Goal: Task Accomplishment & Management: Complete application form

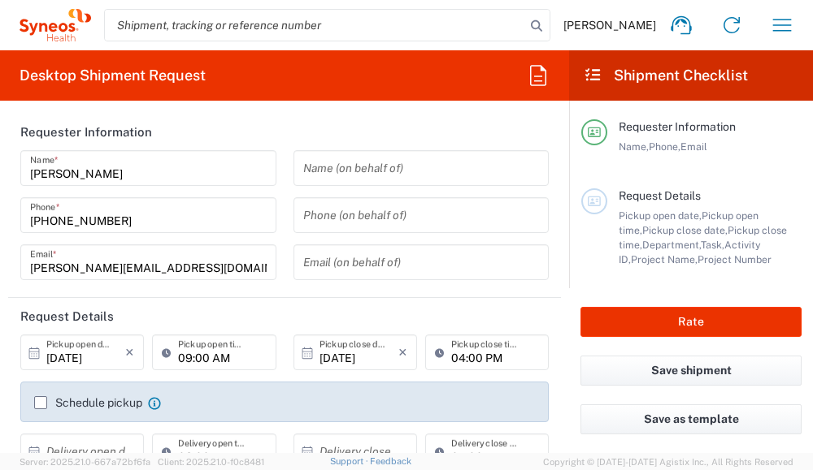
type input "8480"
type input "Poland"
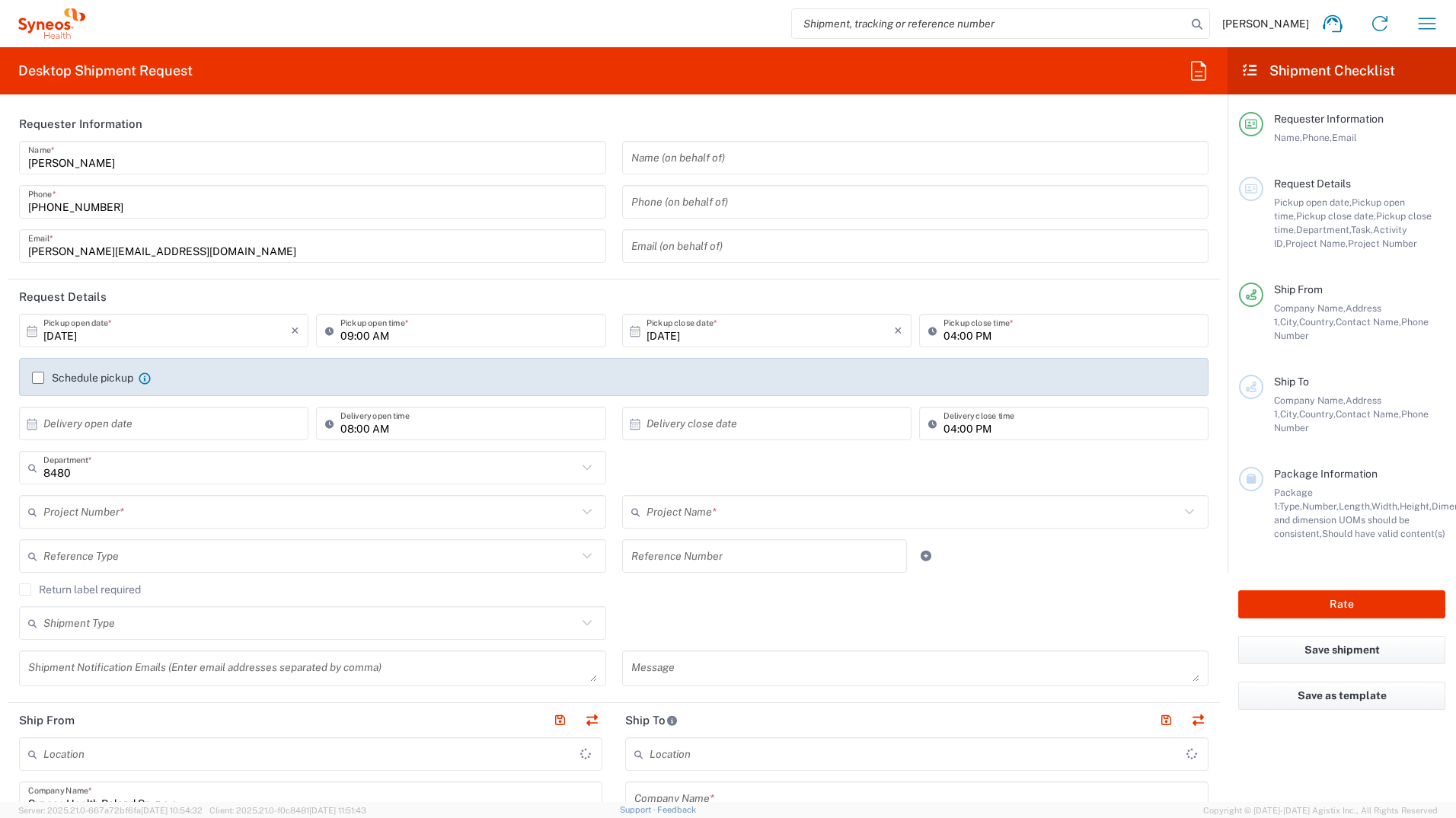
type input "Syneos Health Poland sp. z.o.o"
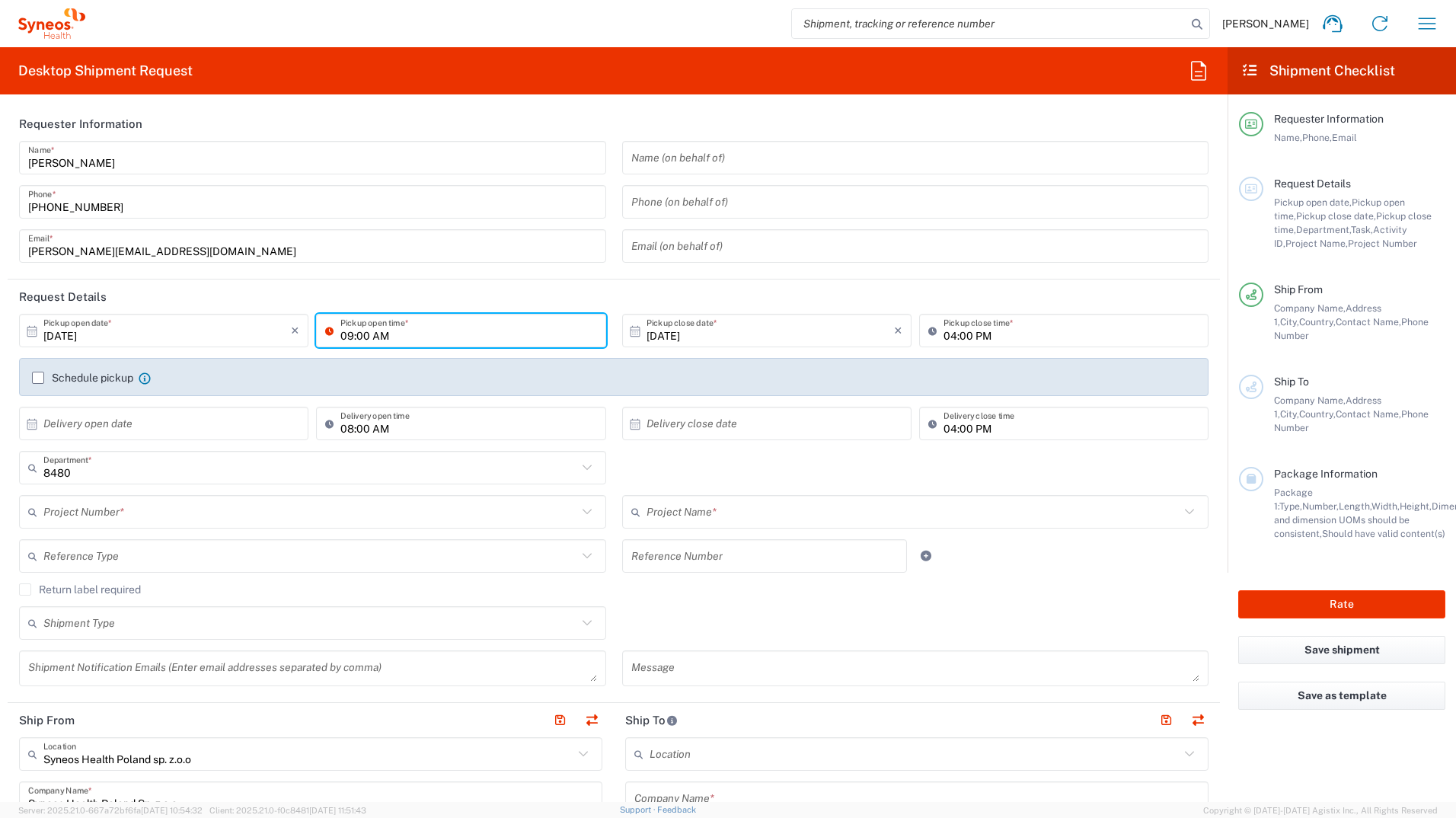
click at [342, 330] on input "09:00 AM" at bounding box center [468, 331] width 256 height 26
type input "11:00 AM"
click at [35, 376] on label "Schedule pickup" at bounding box center [82, 378] width 101 height 12
click at [38, 378] on input "Schedule pickup" at bounding box center [38, 378] width 0 height 0
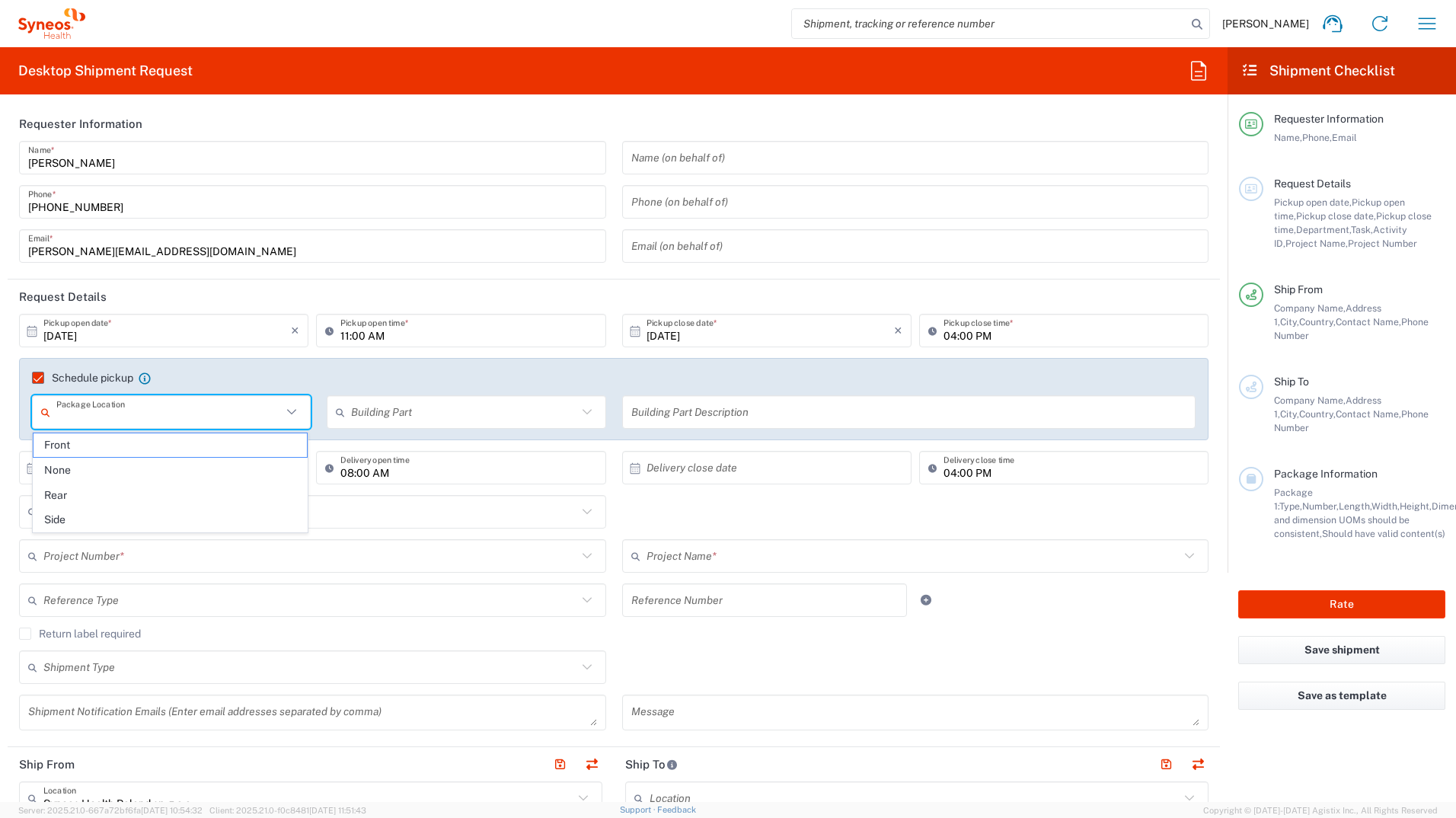
click at [170, 411] on input "text" at bounding box center [169, 412] width 226 height 26
click at [142, 440] on span "Front" at bounding box center [171, 444] width 274 height 23
type input "Front"
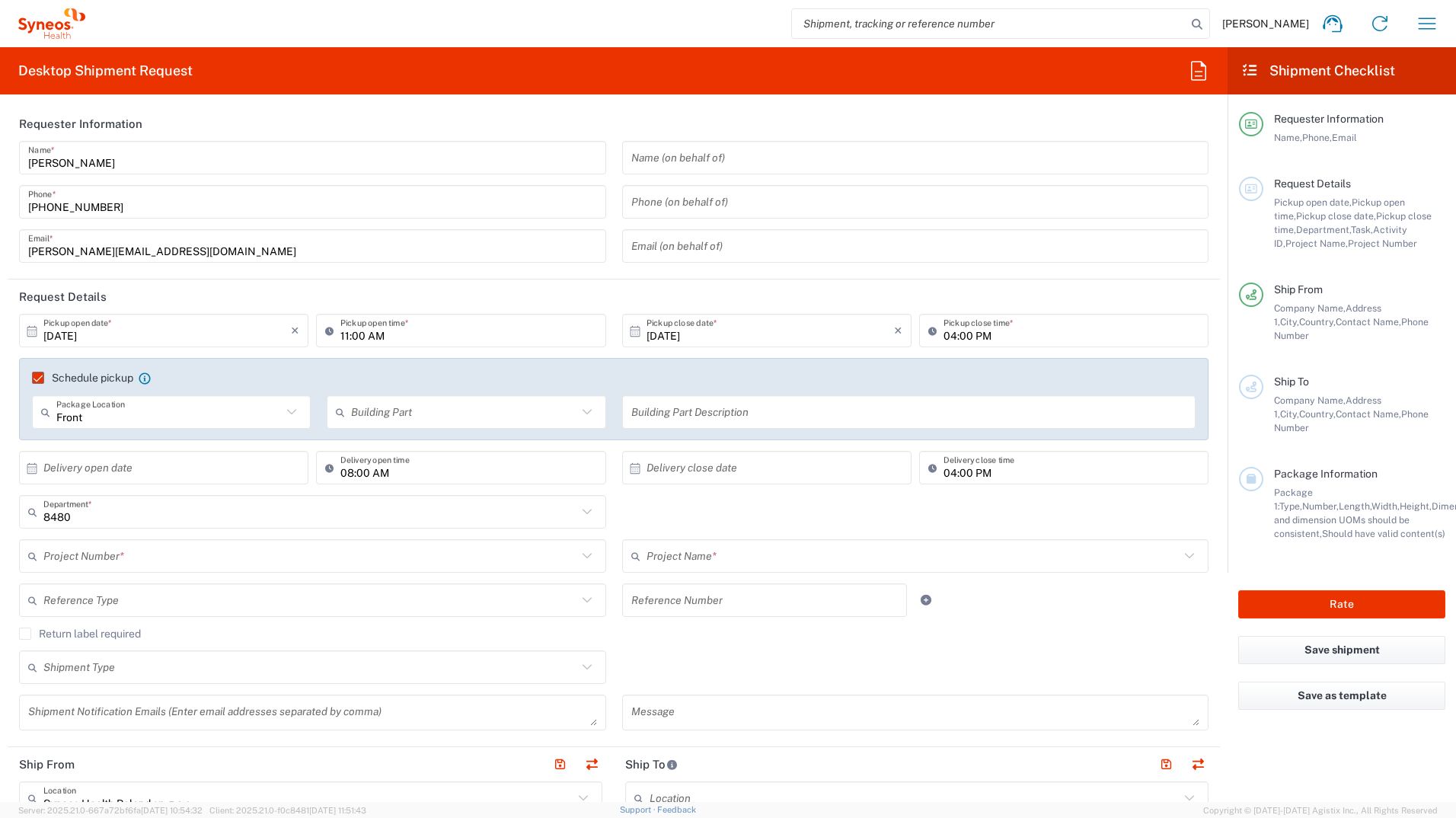
click at [376, 420] on input "text" at bounding box center [464, 412] width 226 height 26
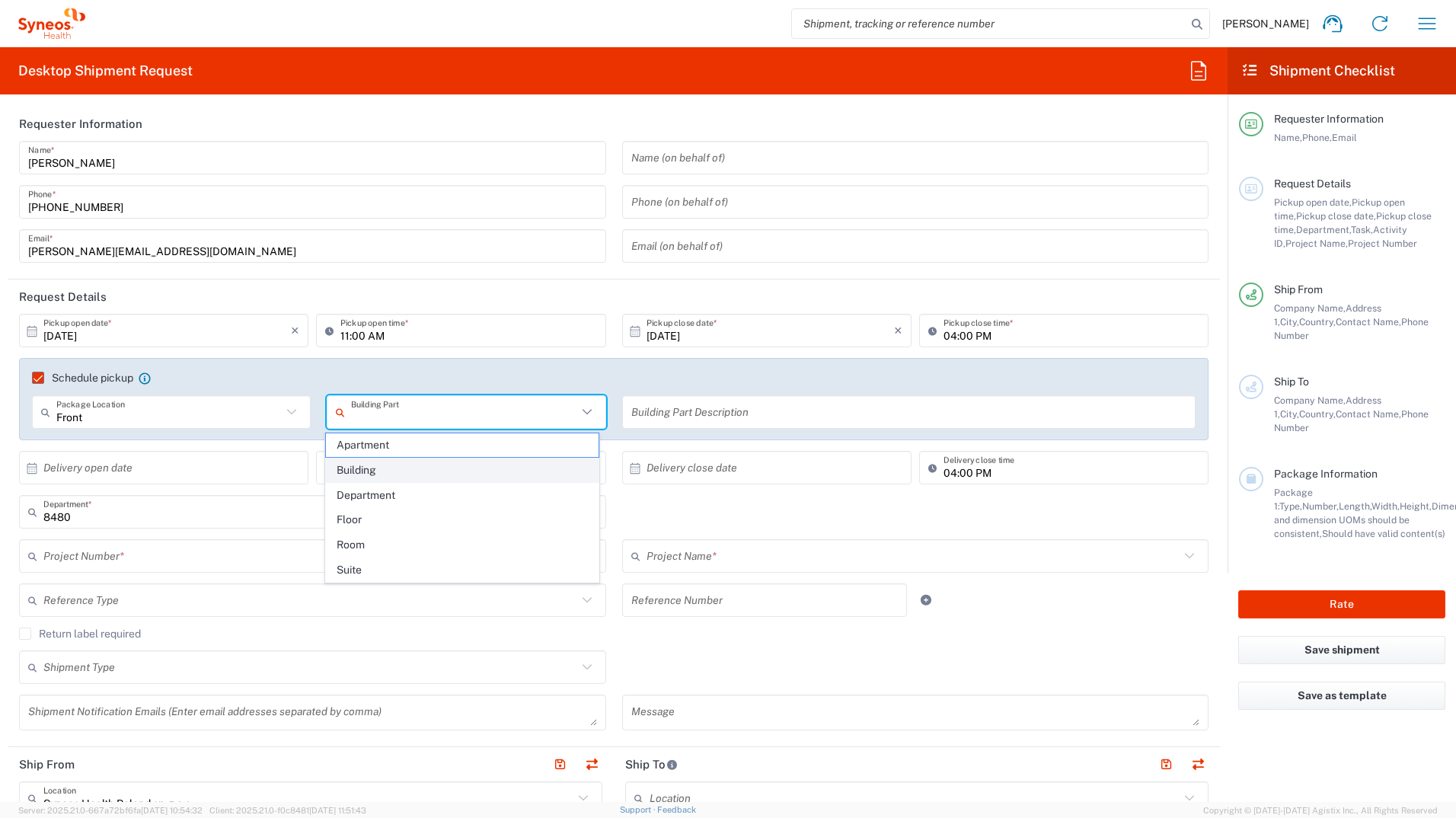
click at [374, 440] on span "Building" at bounding box center [463, 469] width 274 height 23
type input "Building"
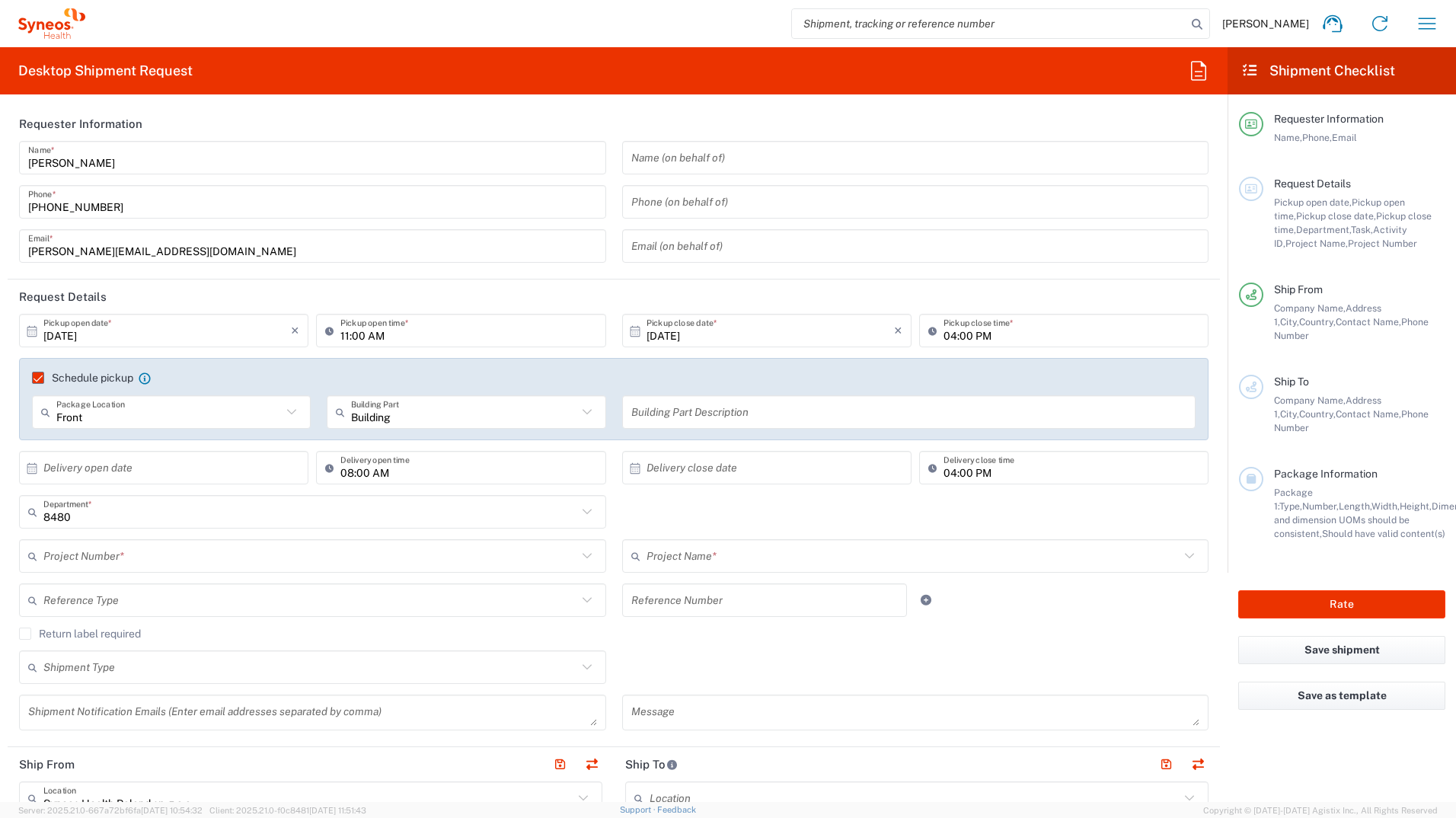
click at [672, 400] on input "text" at bounding box center [909, 412] width 556 height 26
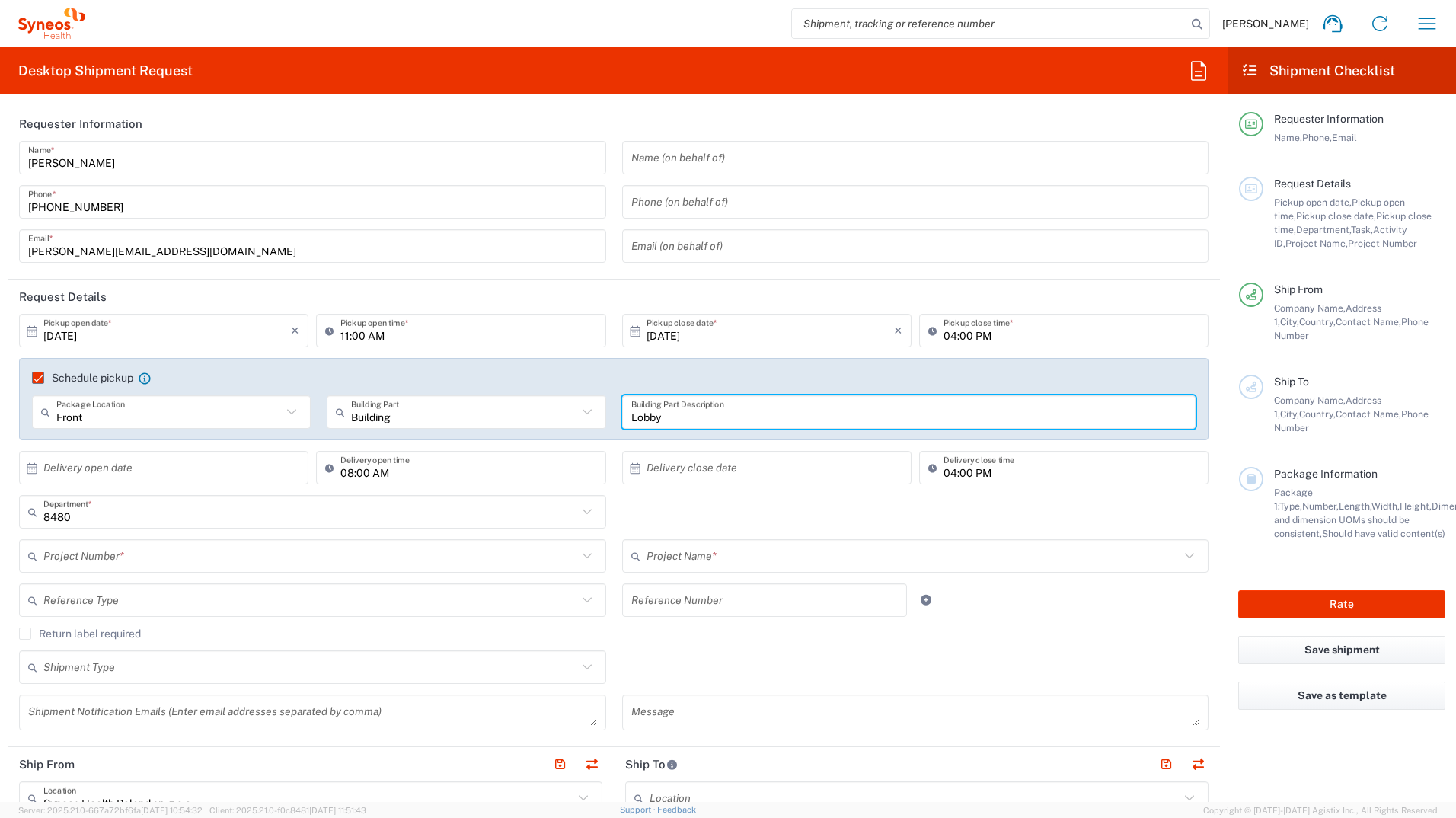
type input "Lobby"
click at [261, 440] on input "text" at bounding box center [167, 468] width 247 height 26
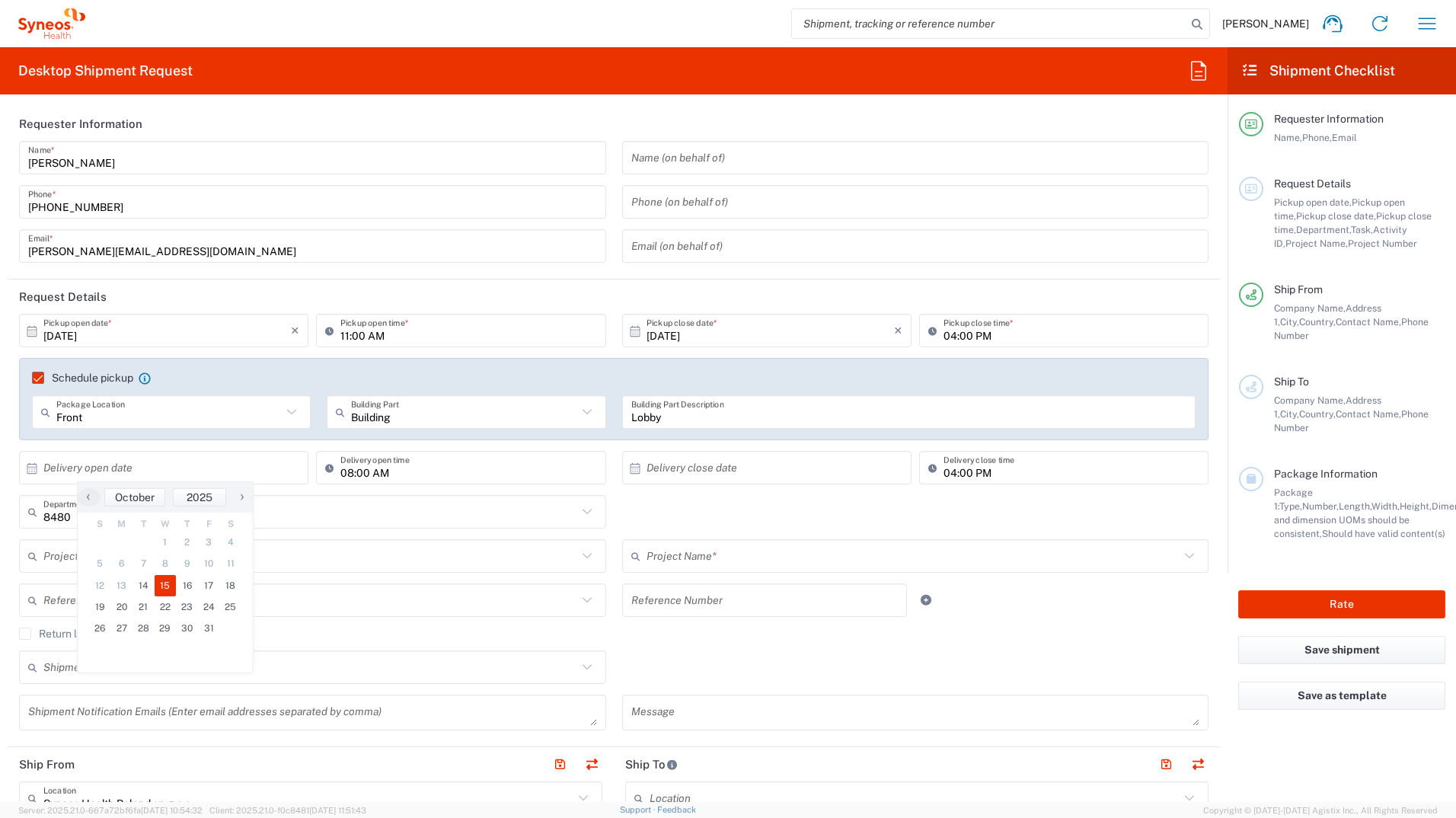
click at [165, 440] on span "15" at bounding box center [166, 585] width 22 height 22
type input "10/15/2025"
click at [724, 440] on input "text" at bounding box center [770, 468] width 247 height 26
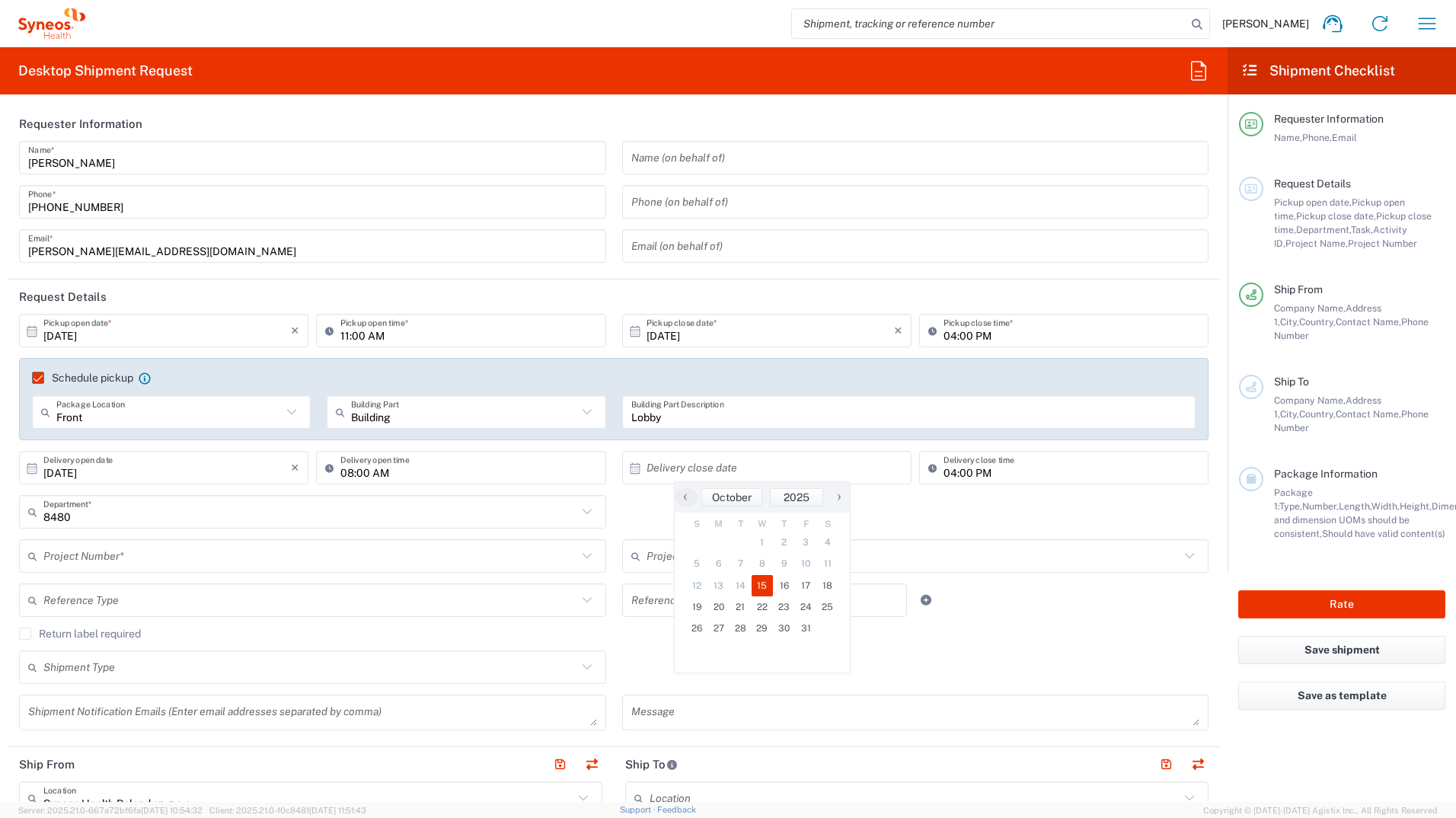
click at [761, 440] on span "15" at bounding box center [763, 585] width 22 height 22
type input "10/15/2025"
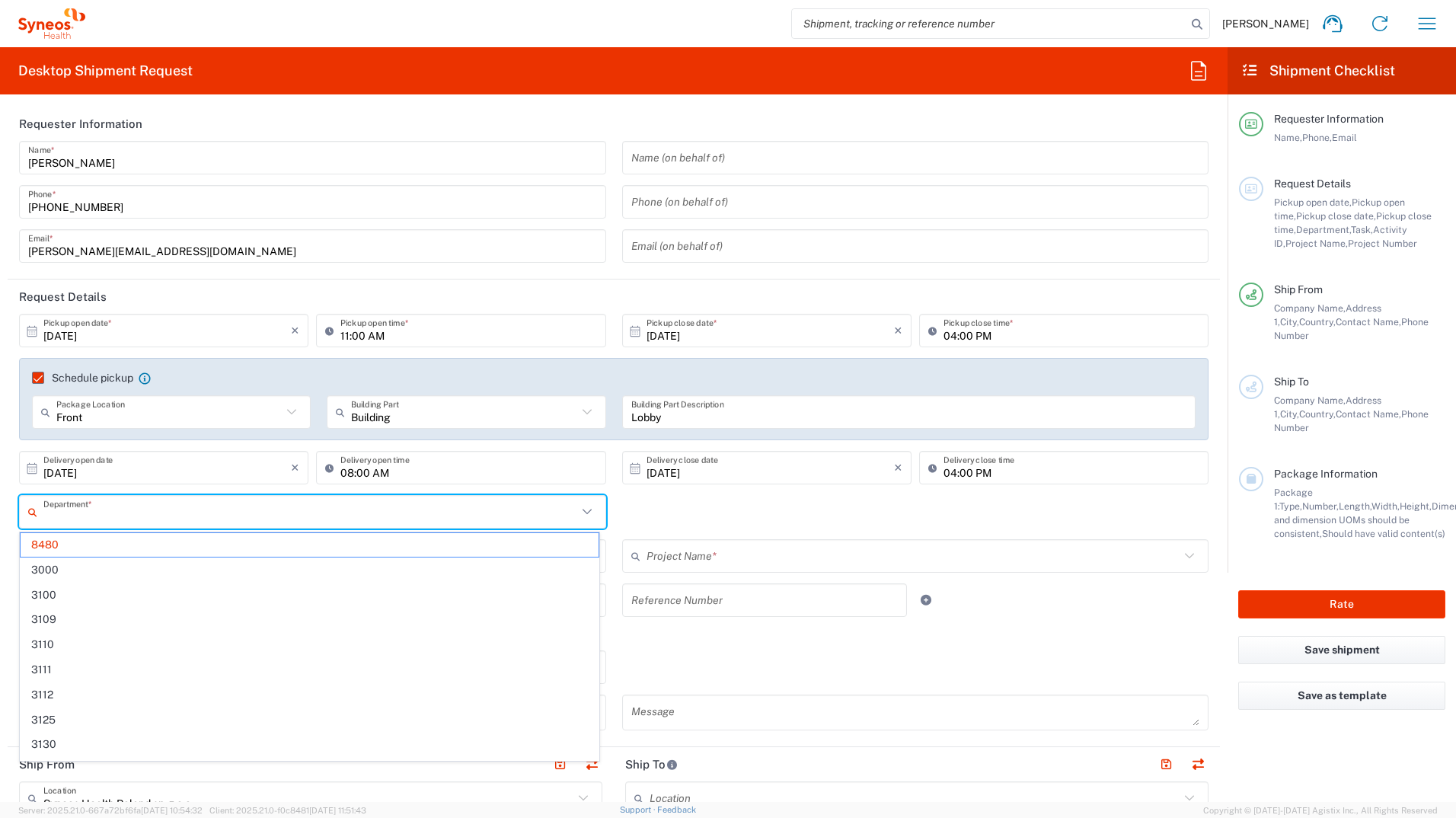
click at [96, 440] on input "text" at bounding box center [310, 512] width 534 height 26
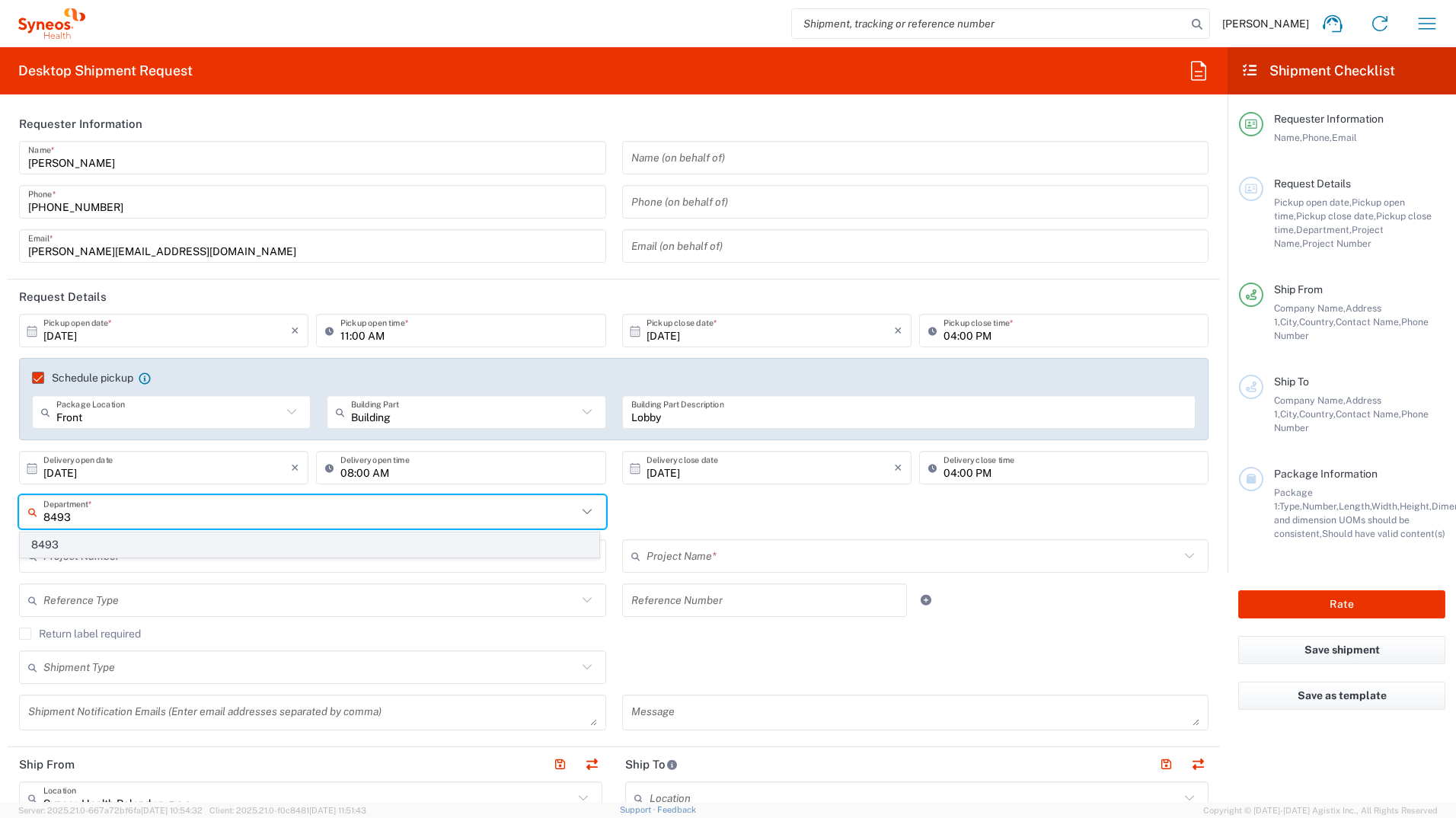
type input "8493"
click at [40, 440] on span "8493" at bounding box center [309, 544] width 578 height 23
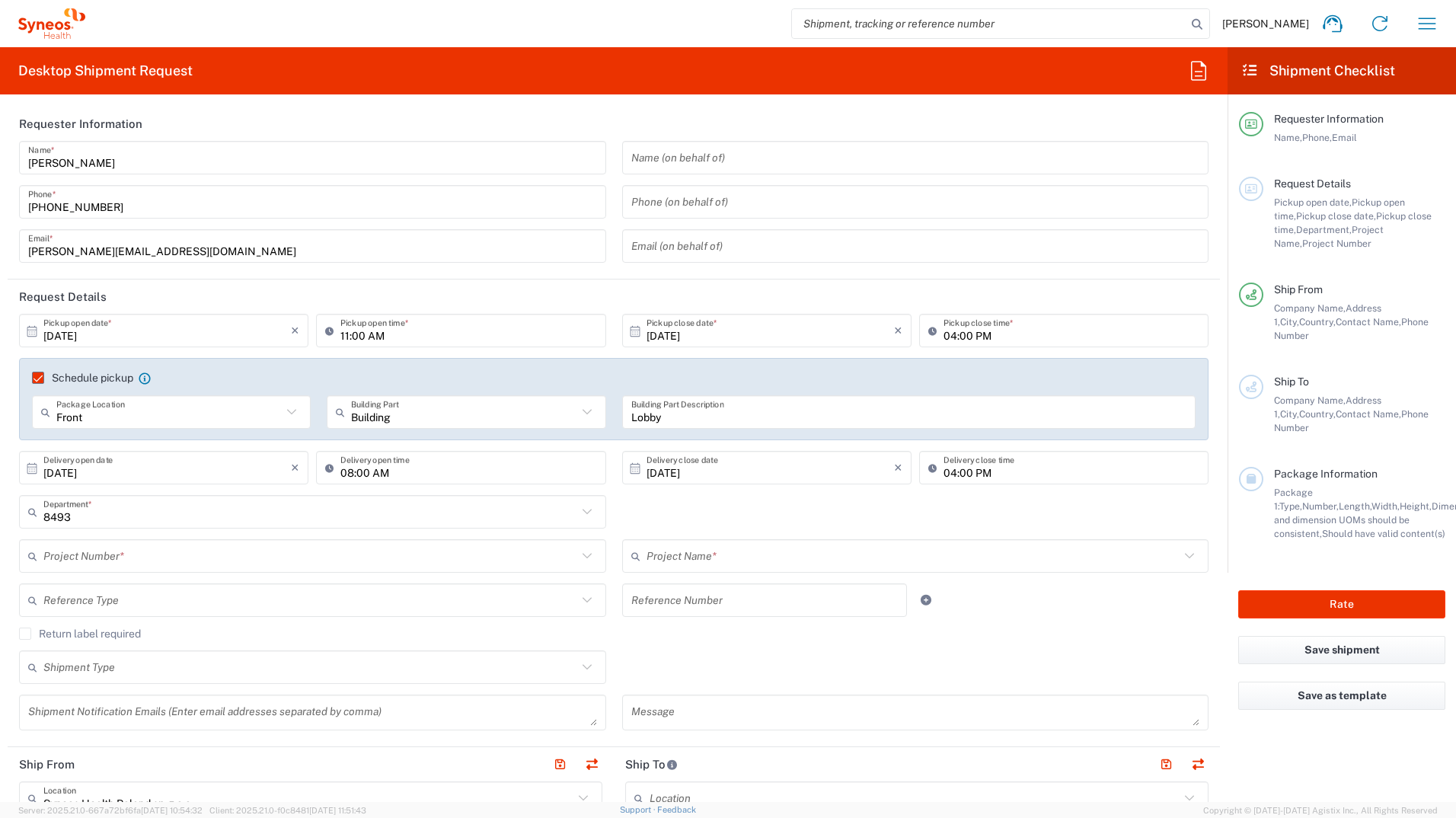
click at [75, 440] on input "text" at bounding box center [310, 556] width 534 height 26
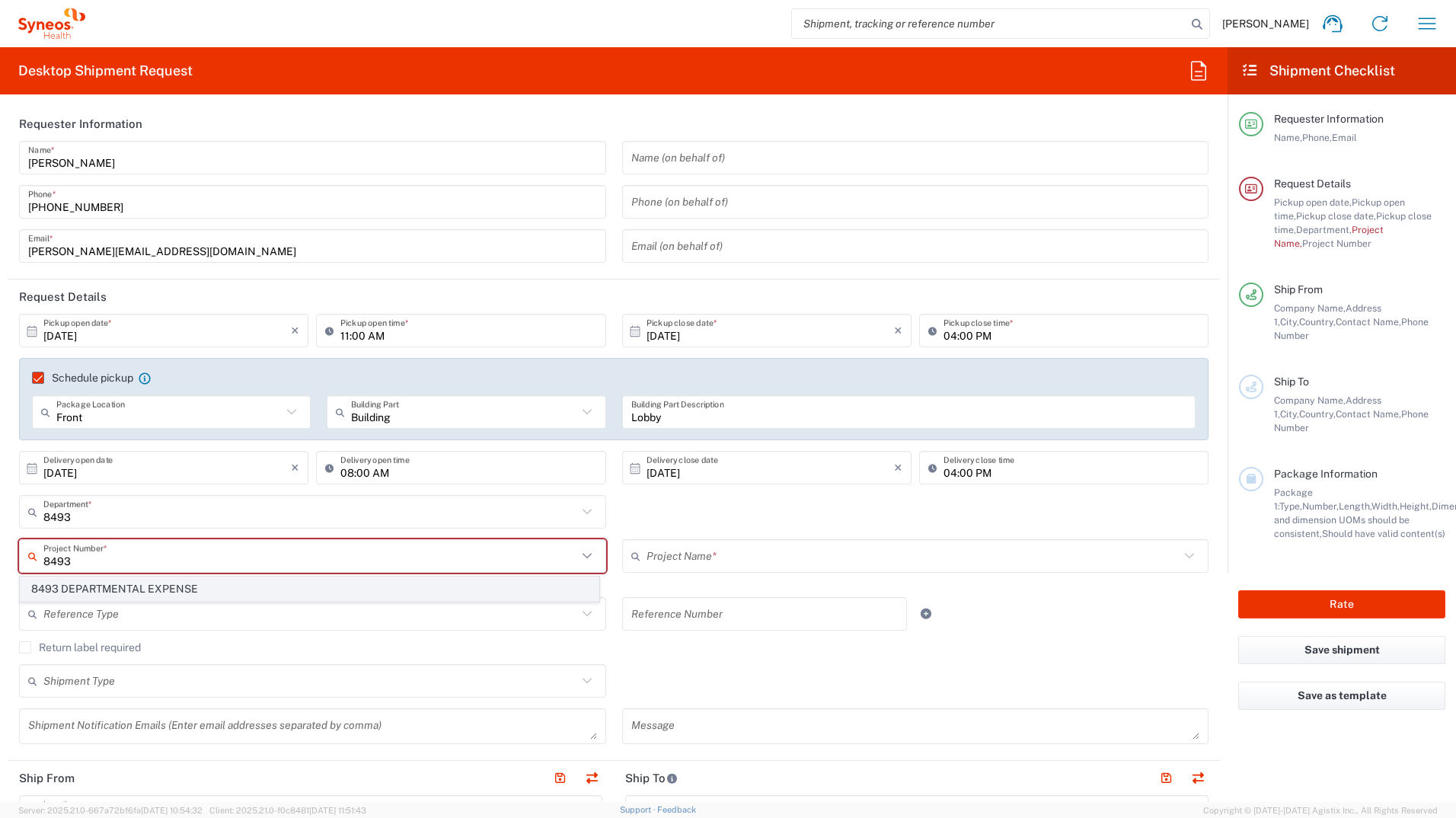
click at [92, 440] on span "8493 DEPARTMENTAL EXPENSE" at bounding box center [309, 588] width 578 height 23
type input "8493 DEPARTMENTAL EXPENSE"
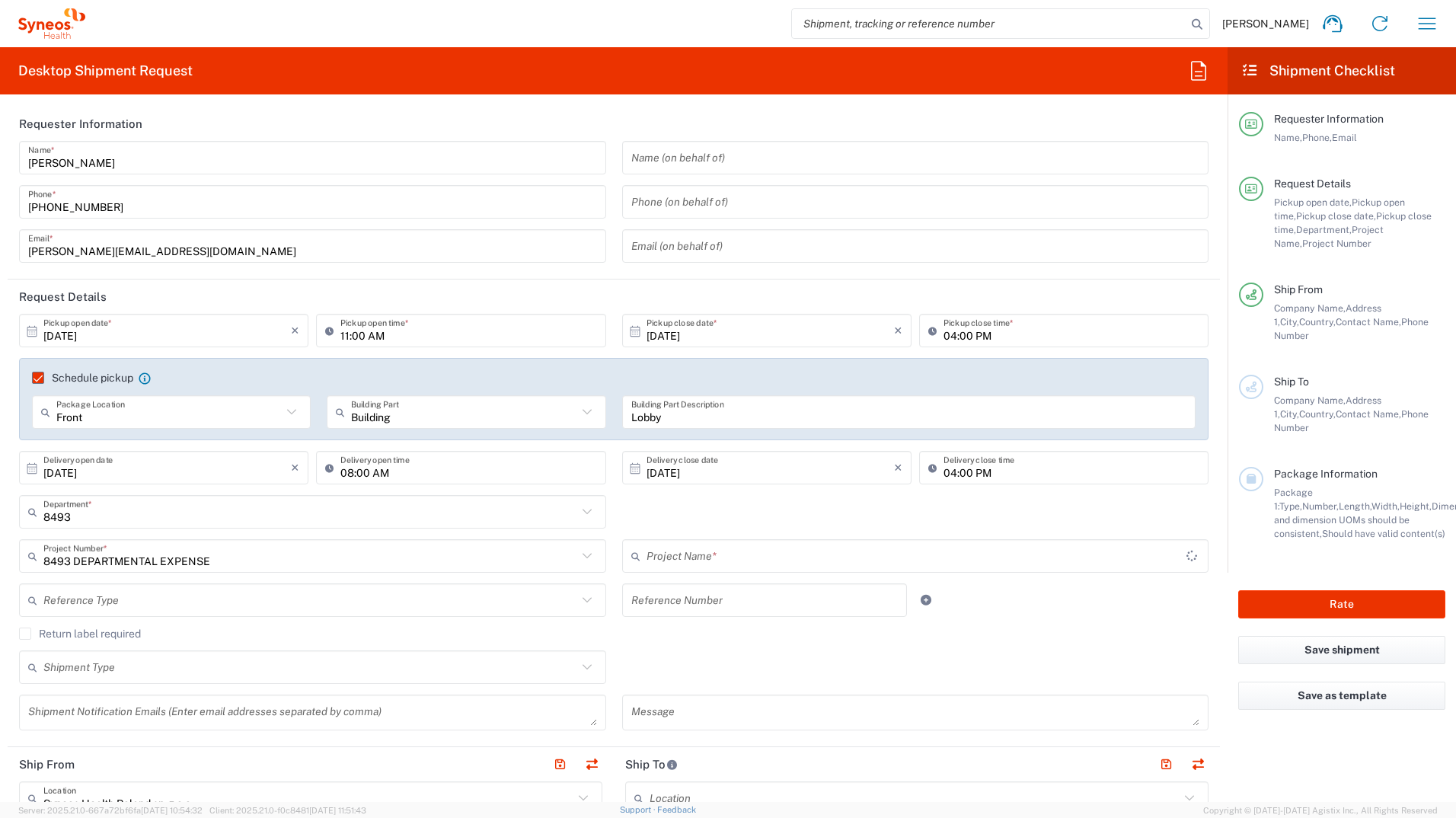
type input "8493 DEPARTMENTAL EXPENSE"
click at [96, 440] on input "text" at bounding box center [310, 667] width 534 height 26
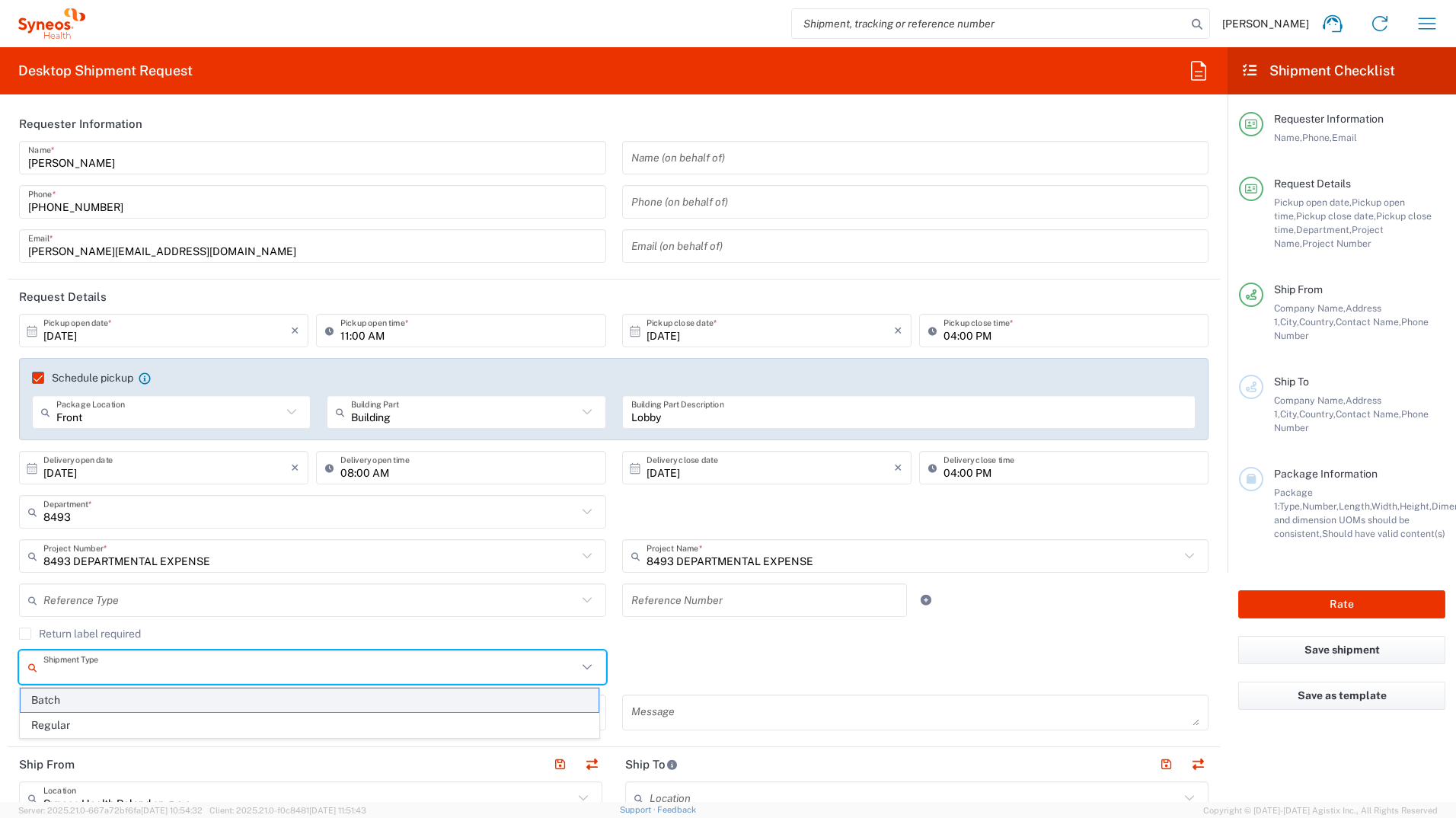
click at [97, 440] on span "Batch" at bounding box center [309, 700] width 578 height 23
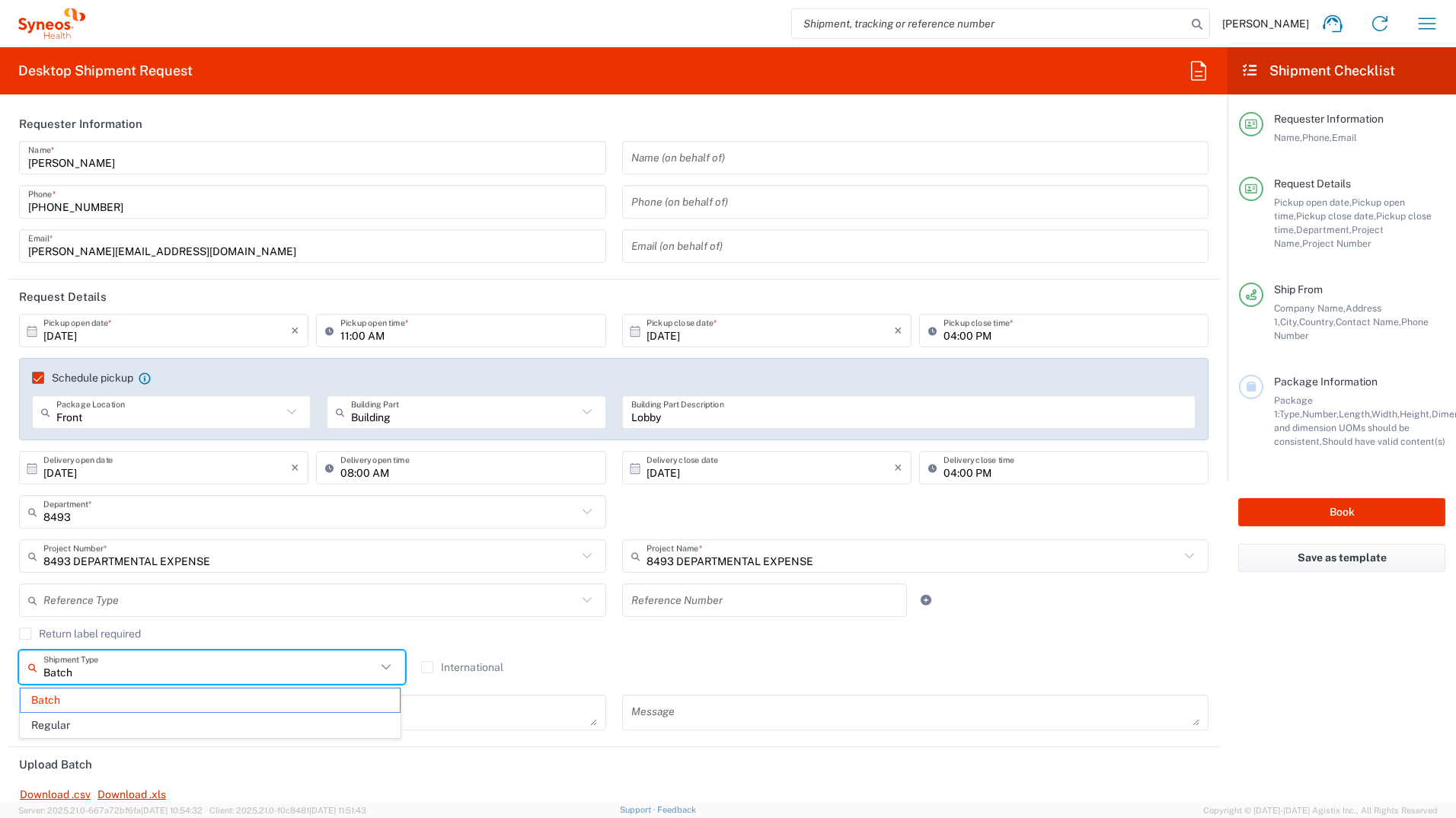
click at [111, 440] on input "Batch" at bounding box center [209, 667] width 333 height 26
click at [97, 440] on span "Regular" at bounding box center [210, 724] width 379 height 23
type input "Regular"
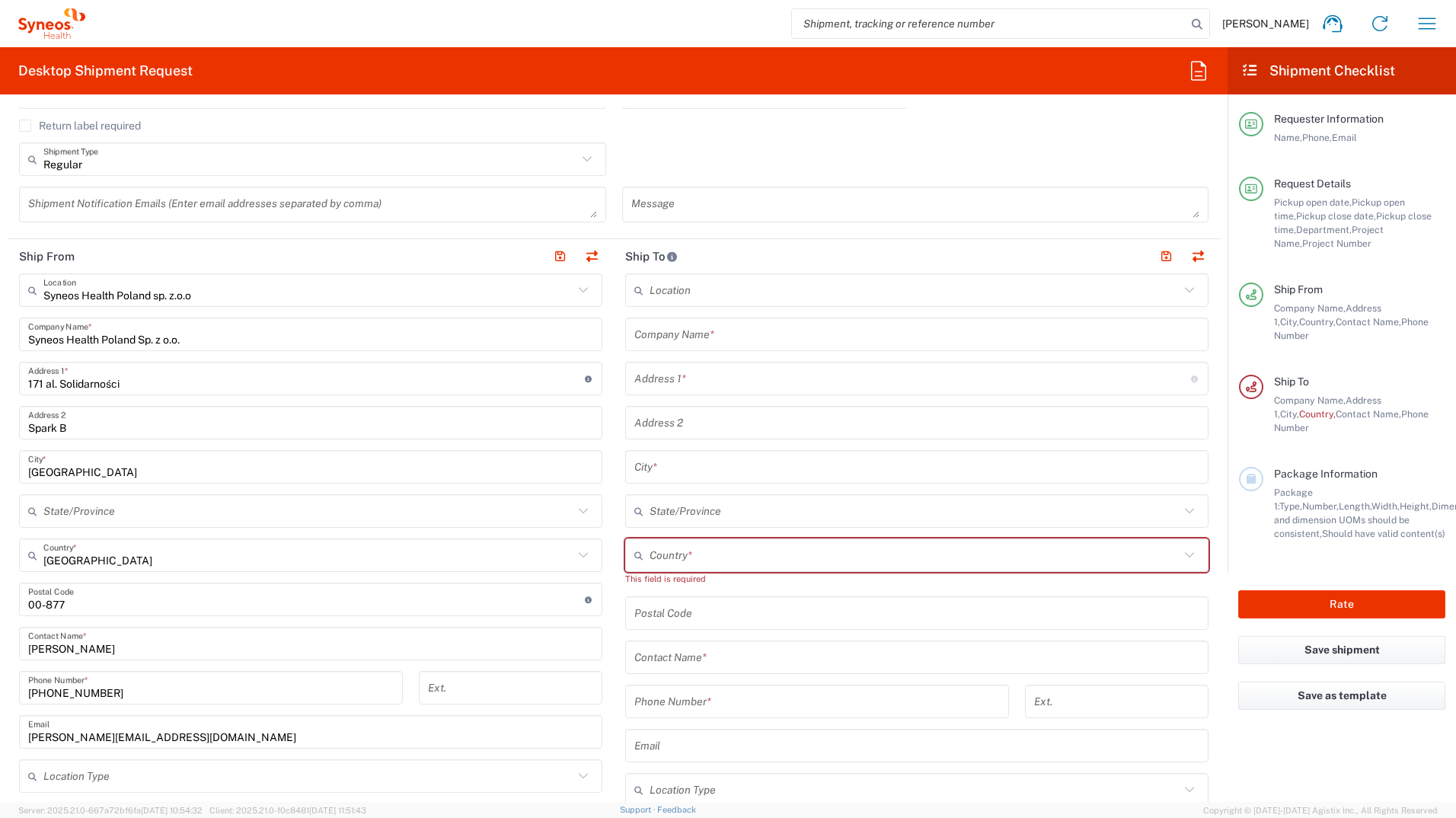
scroll to position [533, 0]
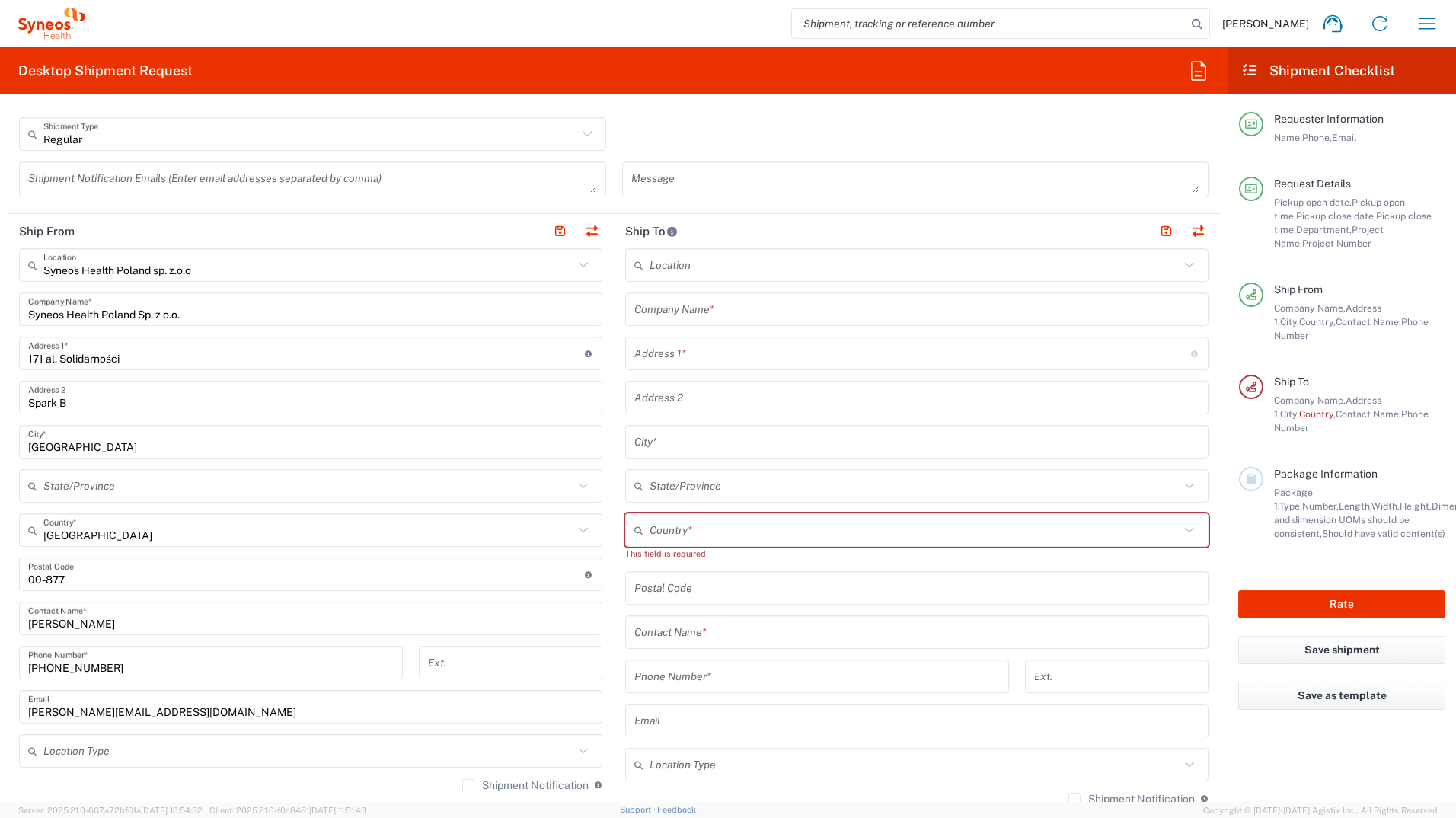
click at [87, 440] on div "Syneos Health Poland sp. z.o.o Location Syneos Health Poland sp. z.o.o Addison …" at bounding box center [310, 612] width 583 height 728
click at [90, 440] on input "text" at bounding box center [308, 751] width 530 height 26
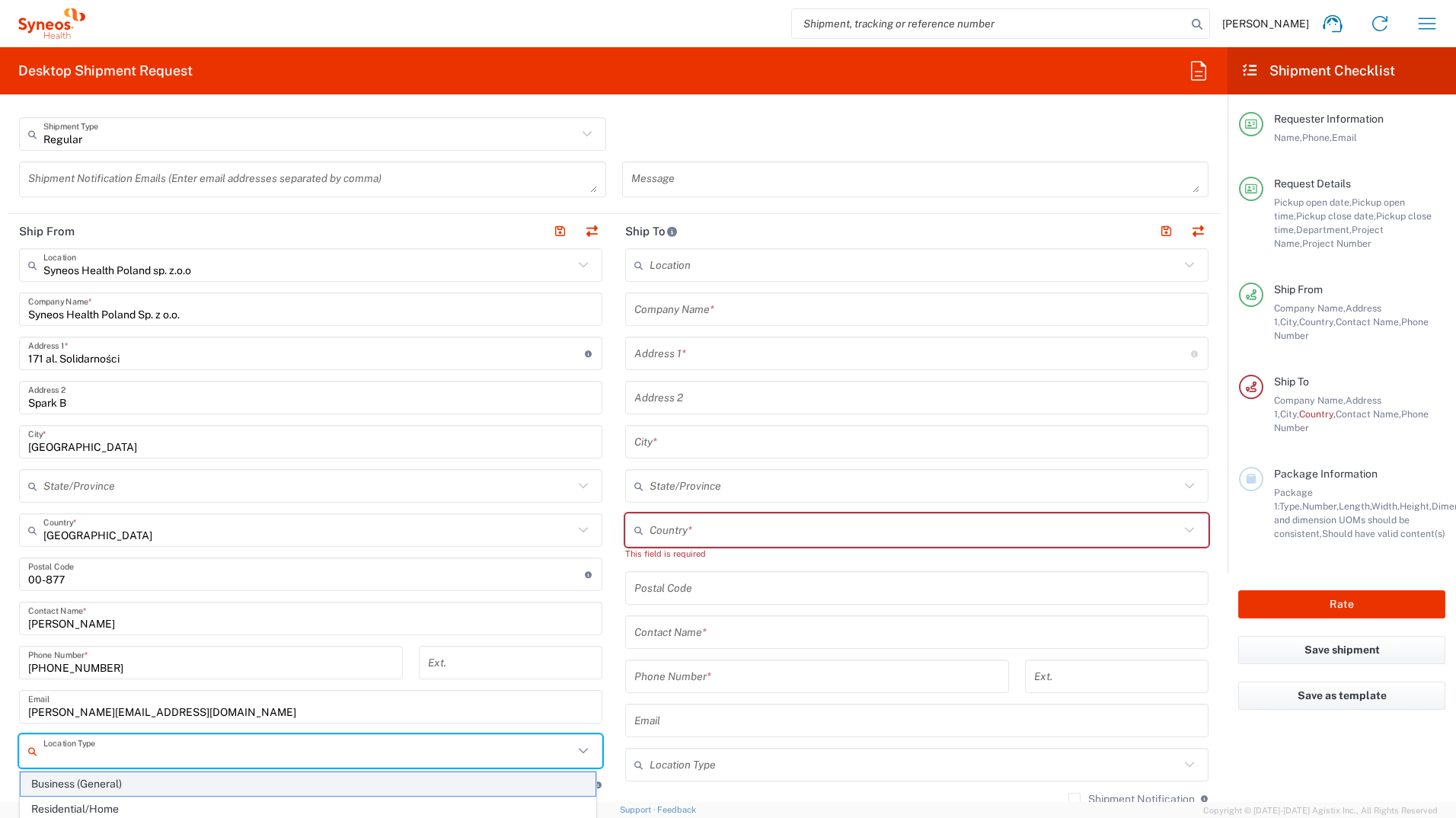
click at [83, 440] on span "Business (General)" at bounding box center [307, 783] width 574 height 23
type input "Business (General)"
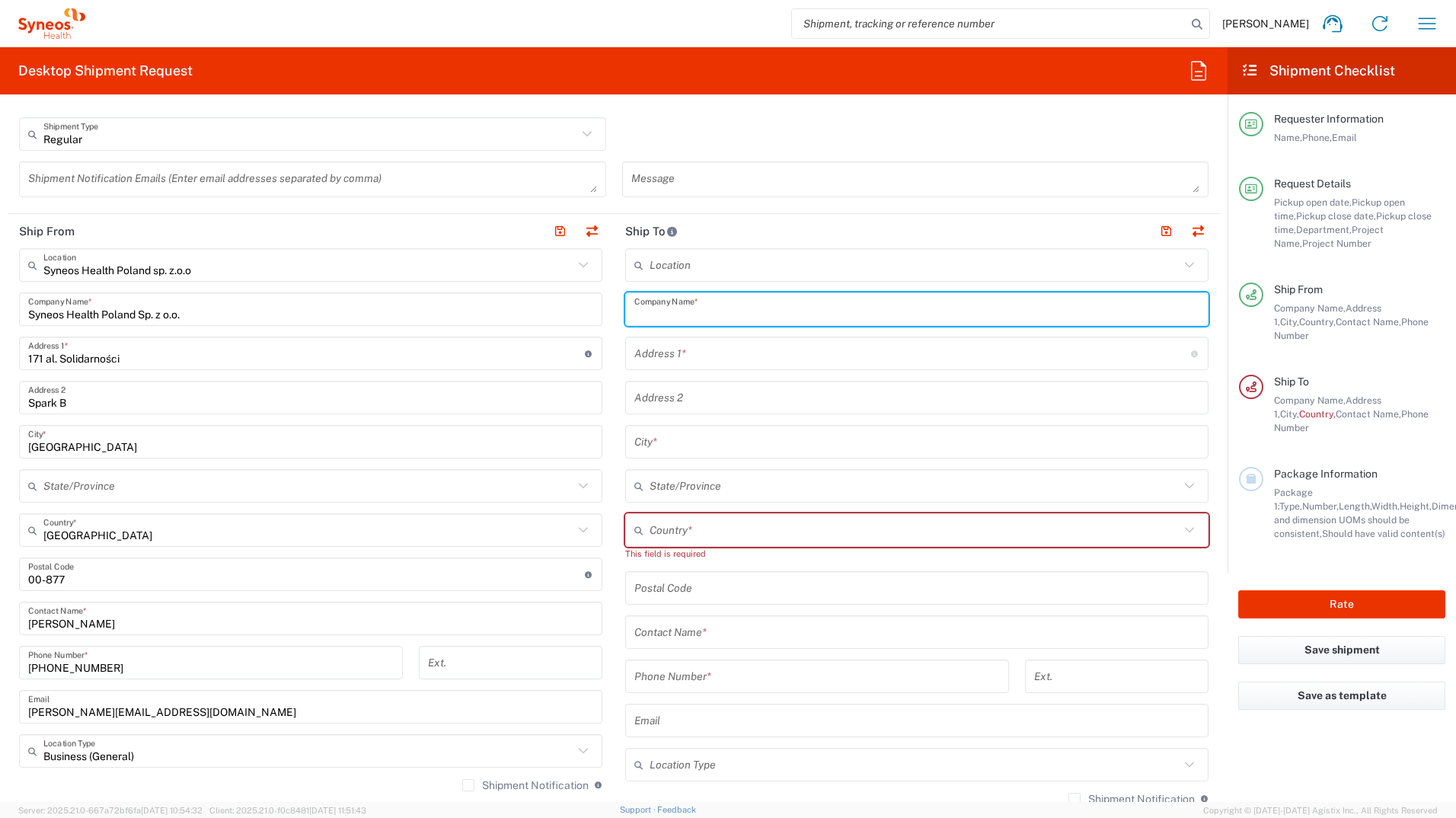
click at [664, 309] on input "text" at bounding box center [916, 309] width 565 height 26
paste input "Bernadetta Zielinska's"
type input "Bernadetta Zielinska"
click at [684, 440] on input "text" at bounding box center [916, 632] width 565 height 26
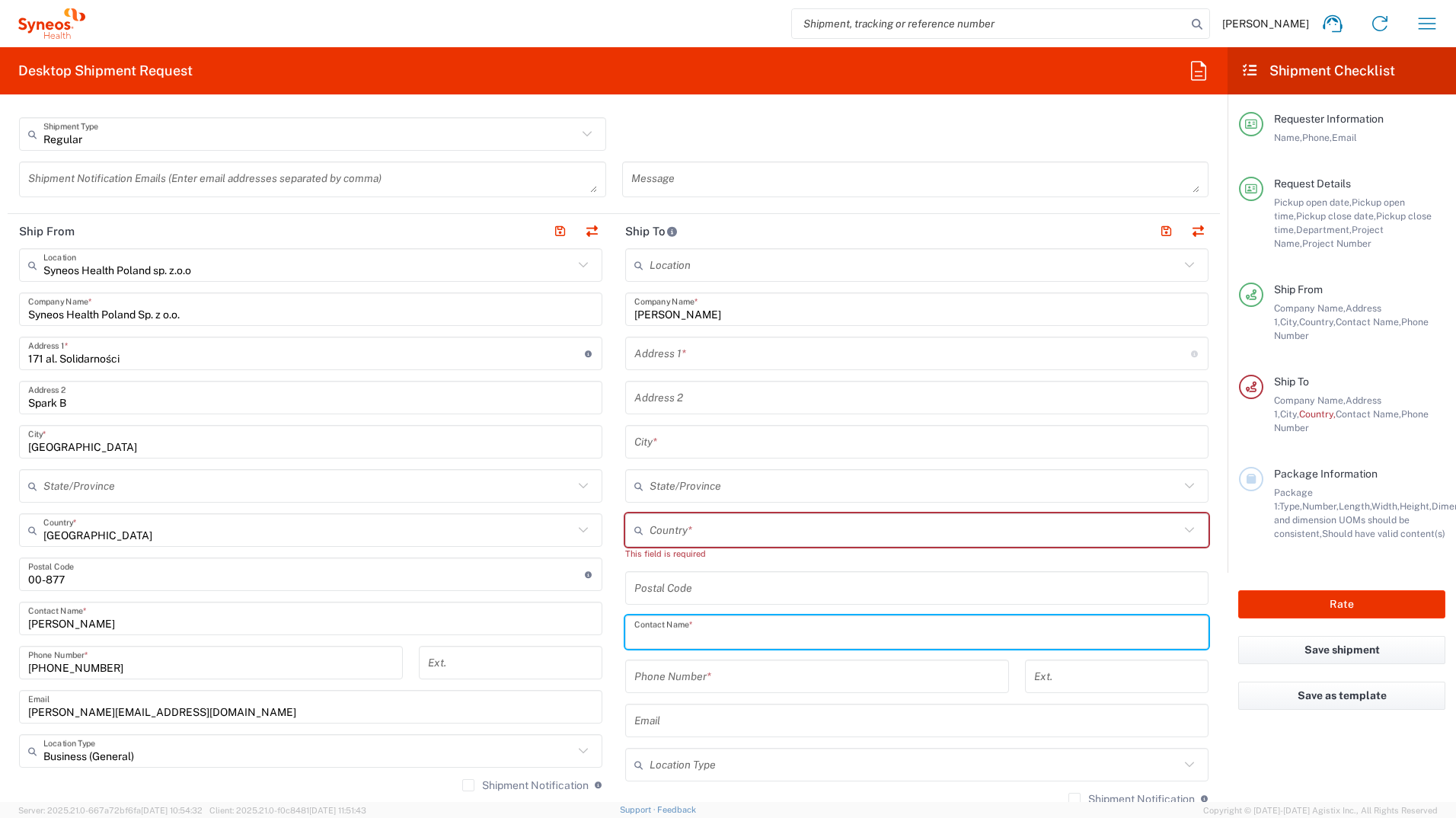
paste input "Bernadetta Zielinska's"
type input "Bernadetta Zielinska"
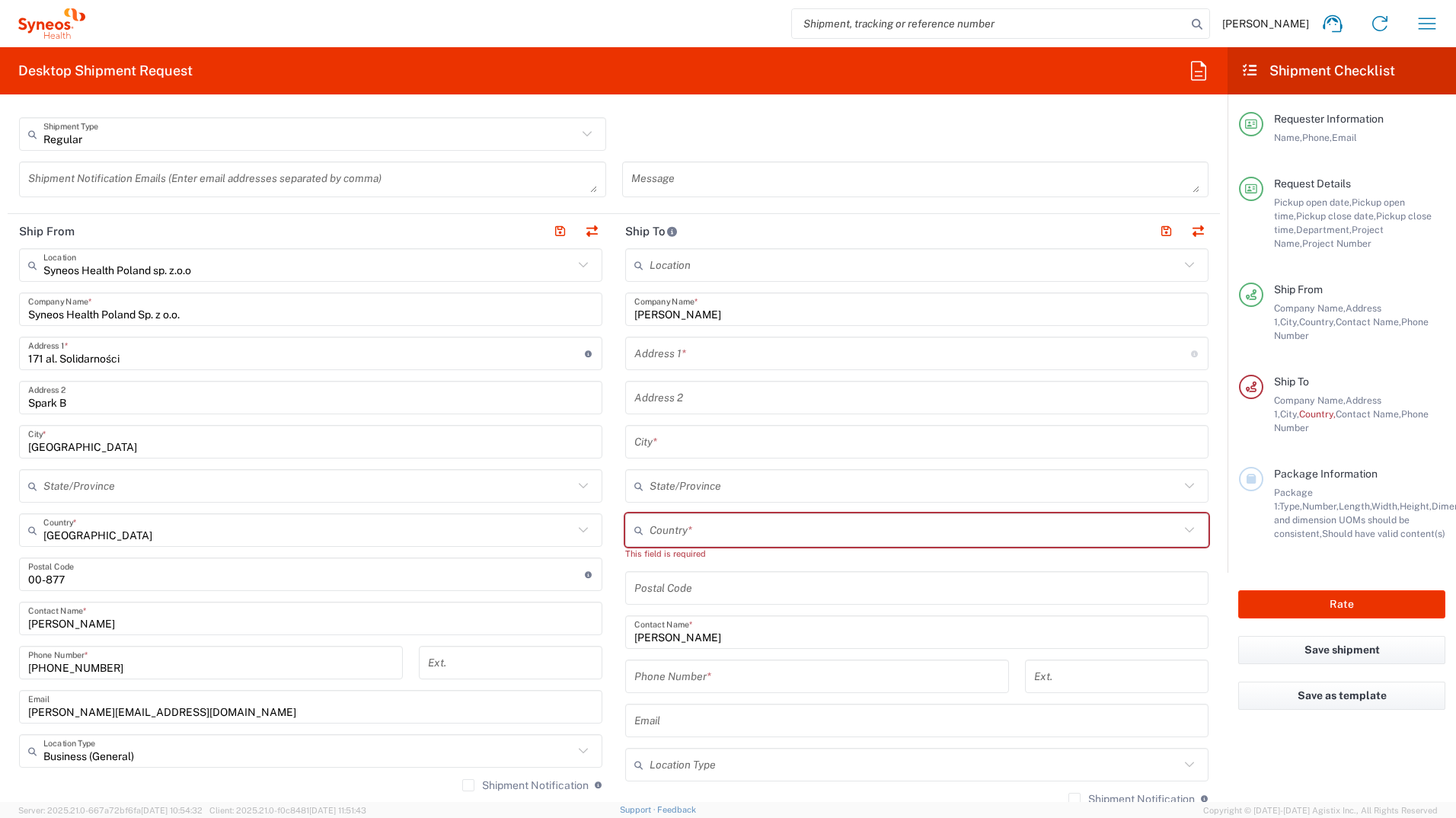
click at [640, 421] on div "Location Addison Whitney LLC-Morrisvile NC US Barcelona-Syneos Health BioSector…" at bounding box center [916, 574] width 583 height 653
click at [692, 440] on input "text" at bounding box center [914, 530] width 530 height 26
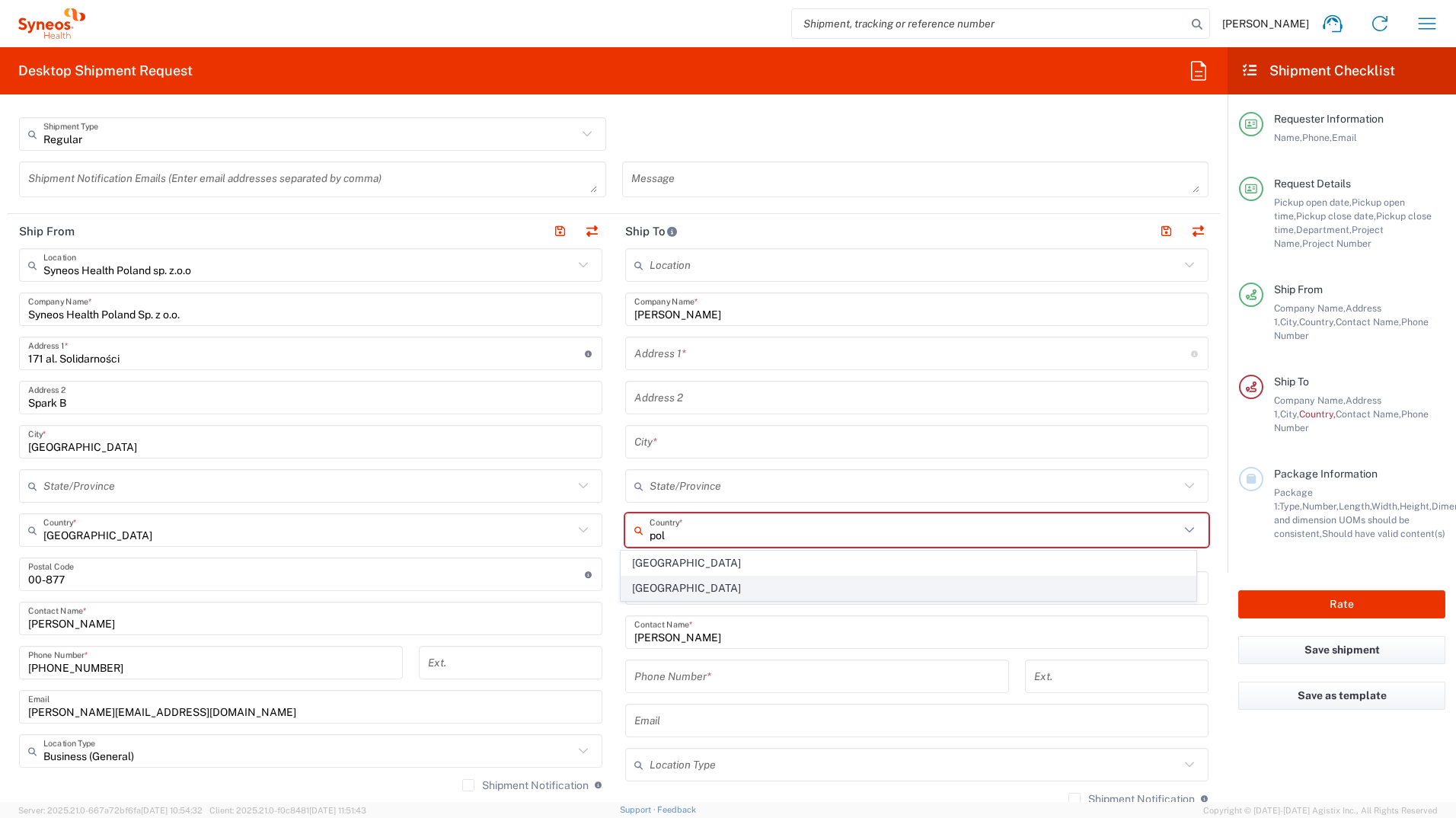
click at [663, 440] on span "Poland" at bounding box center [908, 587] width 574 height 23
type input "Poland"
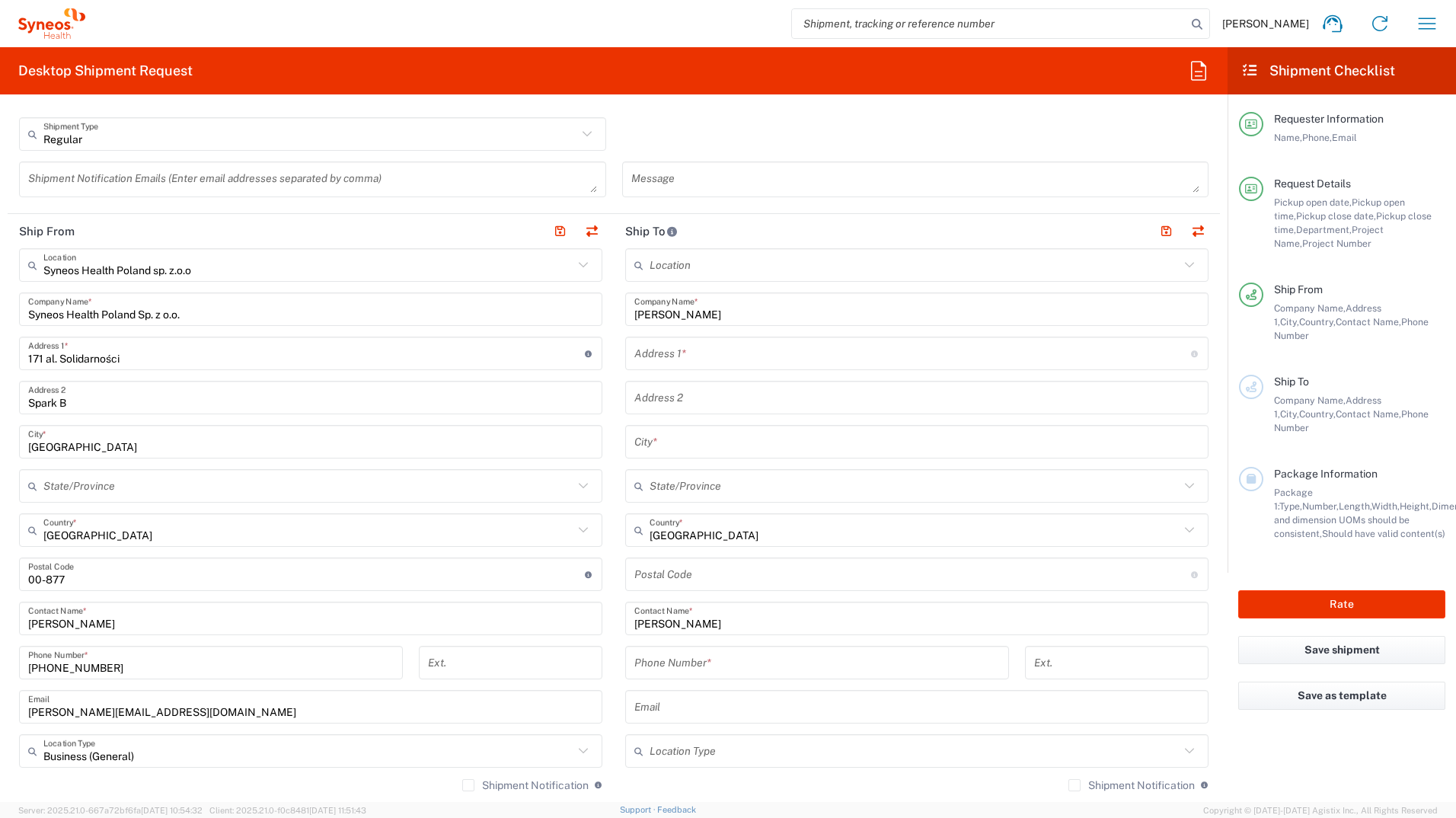
click at [761, 440] on input "tel" at bounding box center [817, 662] width 365 height 26
paste input "512 126 658"
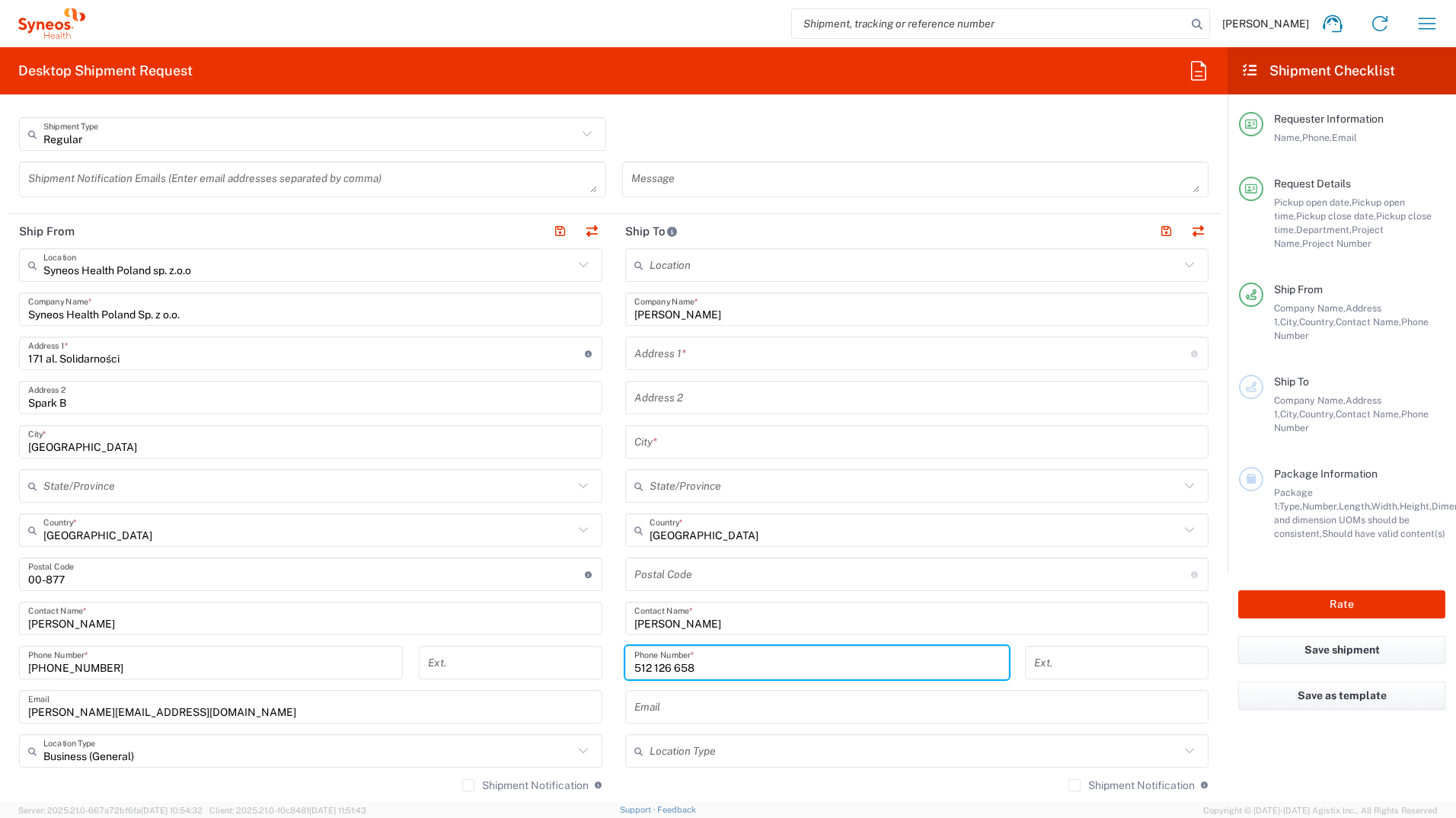
type input "512 126 658"
click at [675, 440] on input "text" at bounding box center [916, 441] width 565 height 26
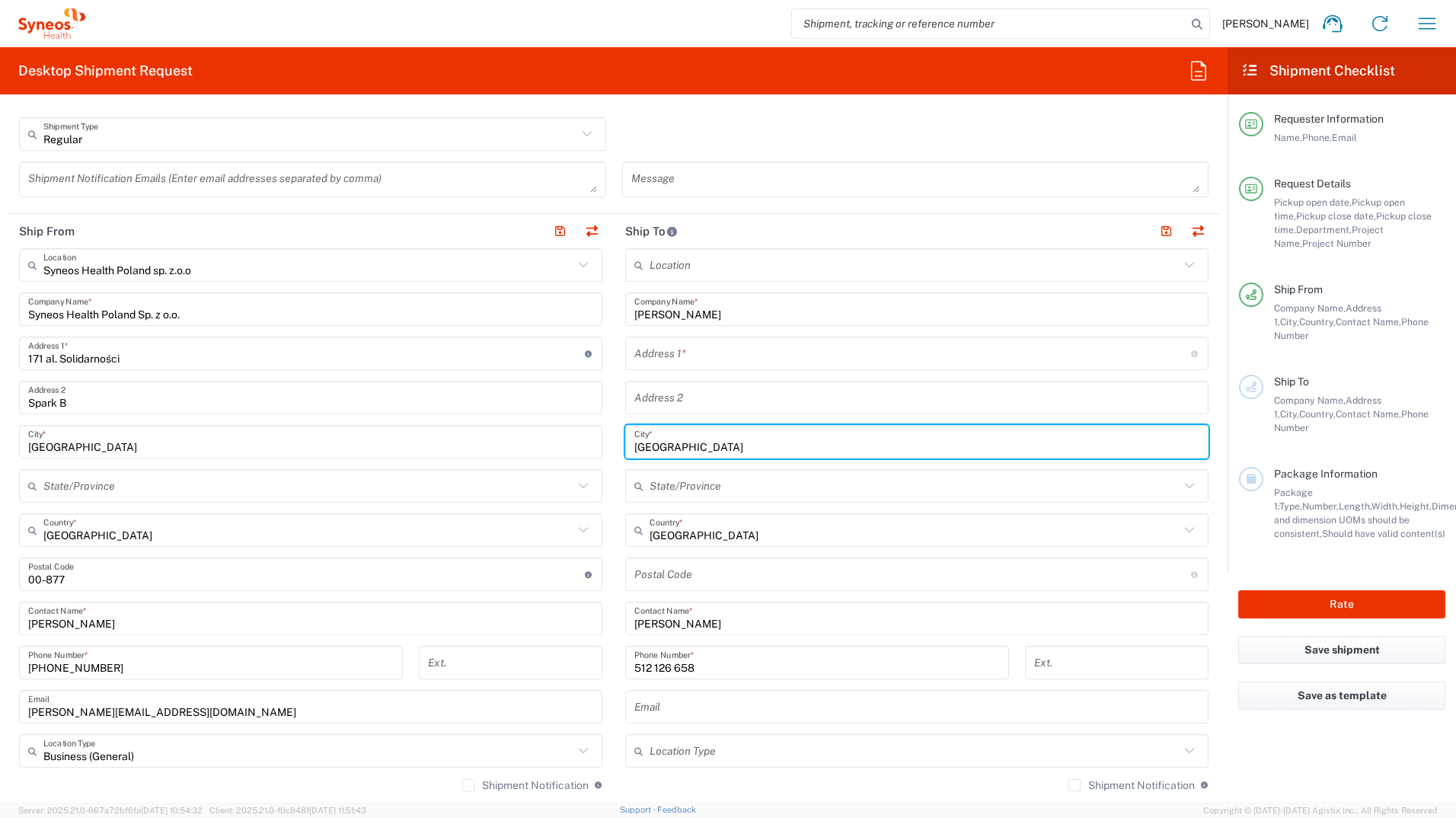
type input "Warszawa"
click at [676, 362] on input "text" at bounding box center [913, 353] width 557 height 26
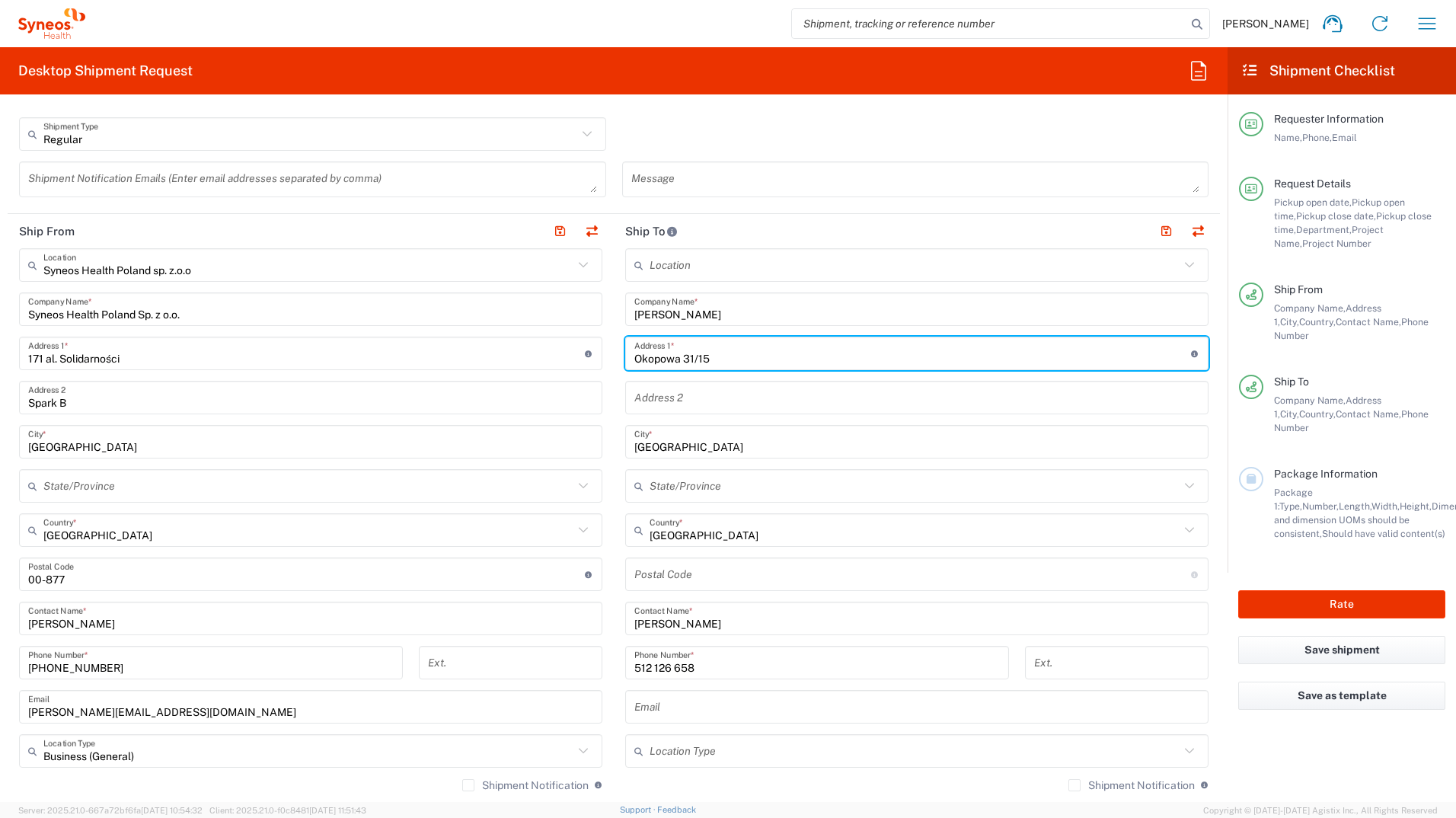
type input "Okopowa 31/15"
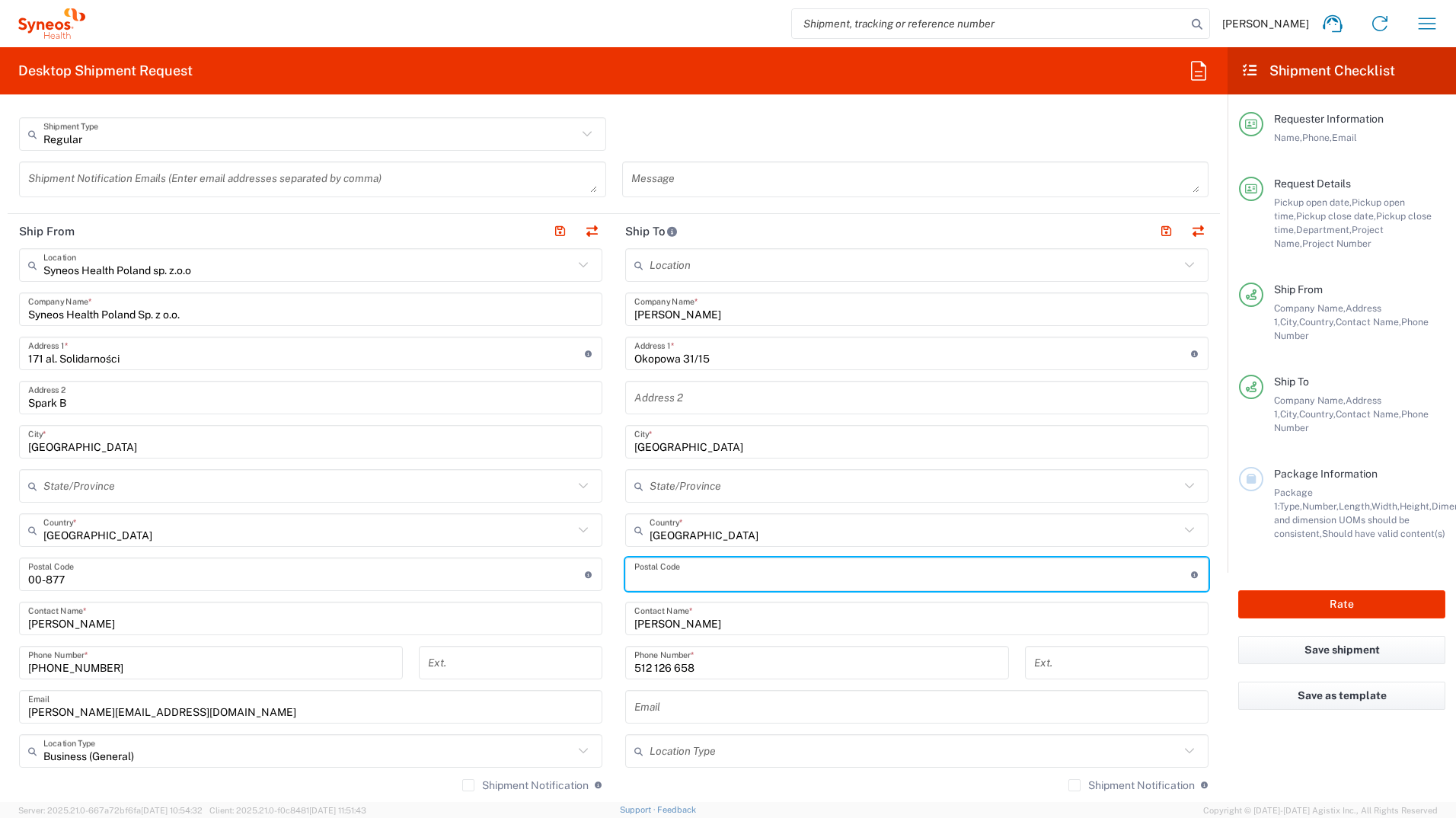
click at [668, 440] on input "undefined" at bounding box center [913, 574] width 557 height 26
type input "01-059"
click at [638, 136] on div "Regular Shipment Type Batch Regular" at bounding box center [614, 139] width 1205 height 44
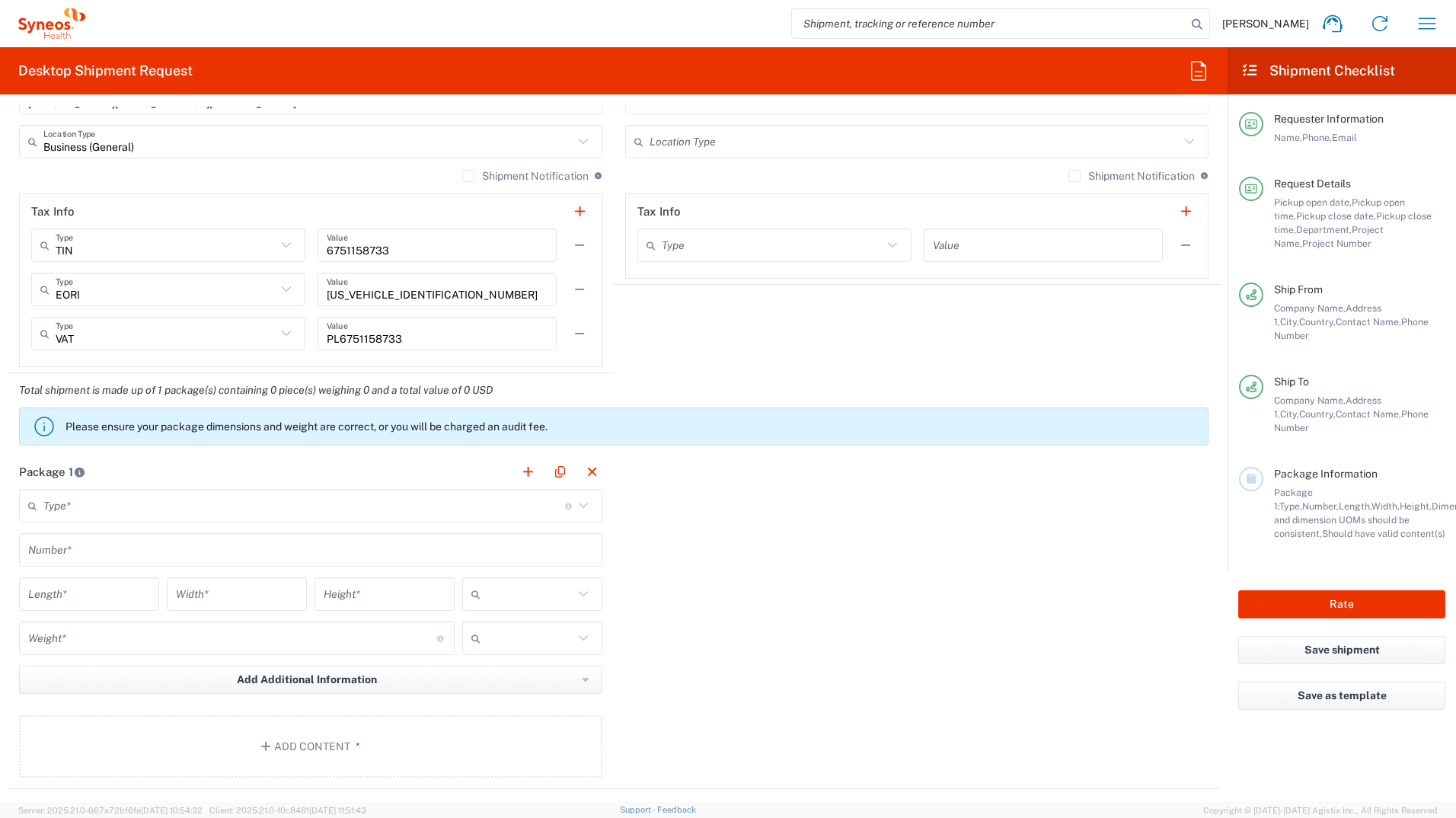
scroll to position [1294, 0]
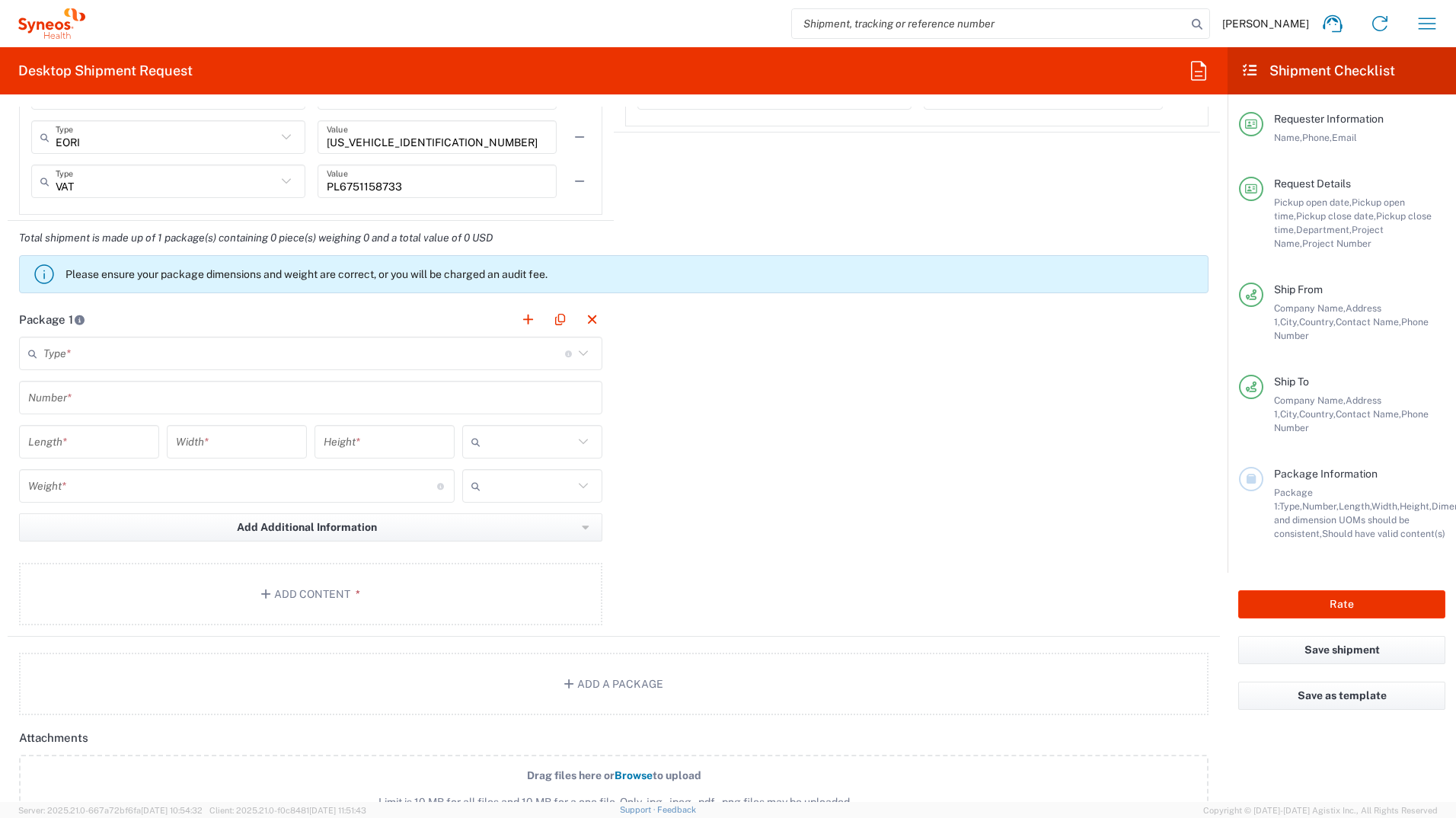
click at [574, 354] on icon at bounding box center [583, 352] width 20 height 20
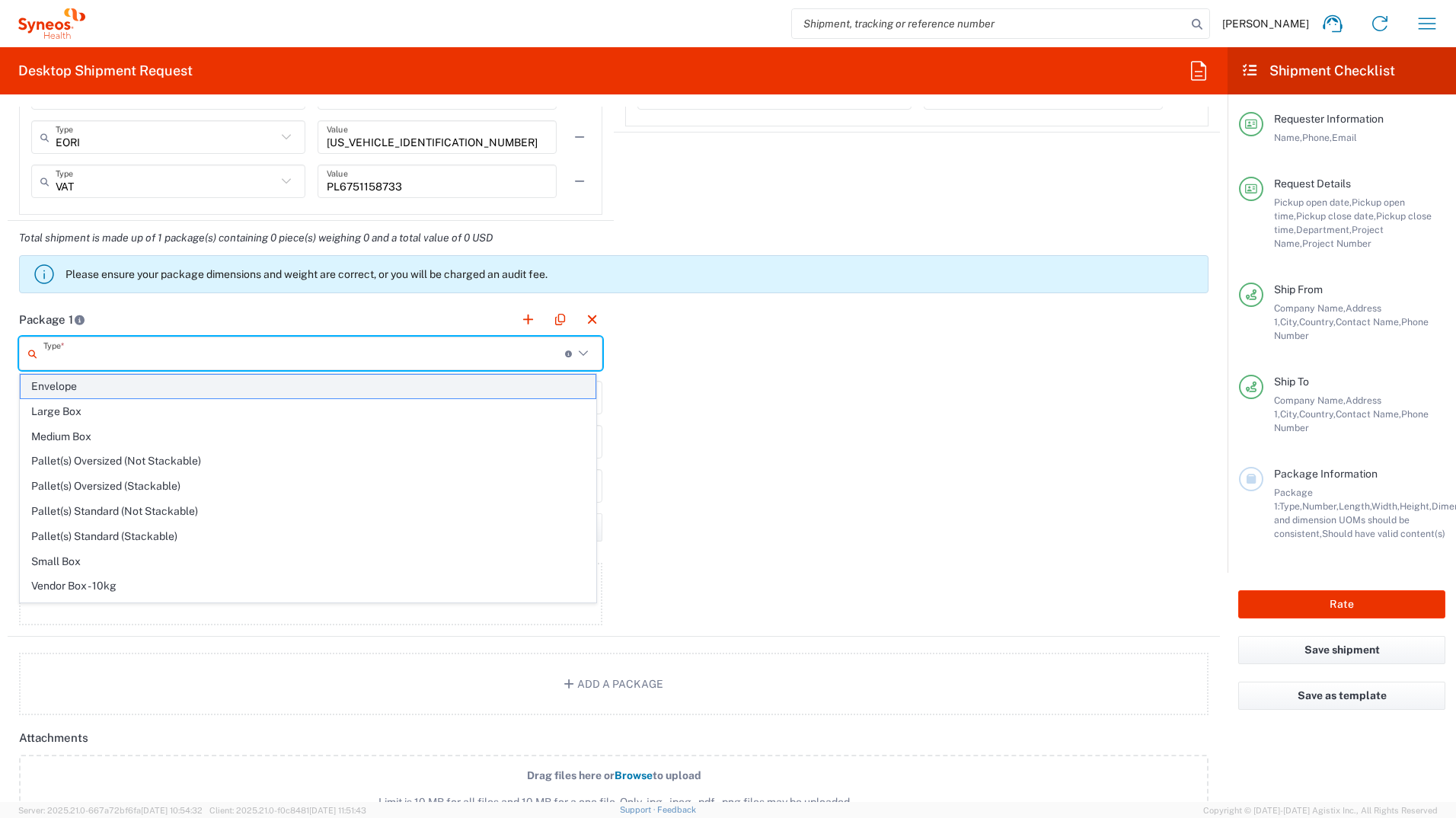
click at [51, 392] on span "Envelope" at bounding box center [307, 386] width 574 height 23
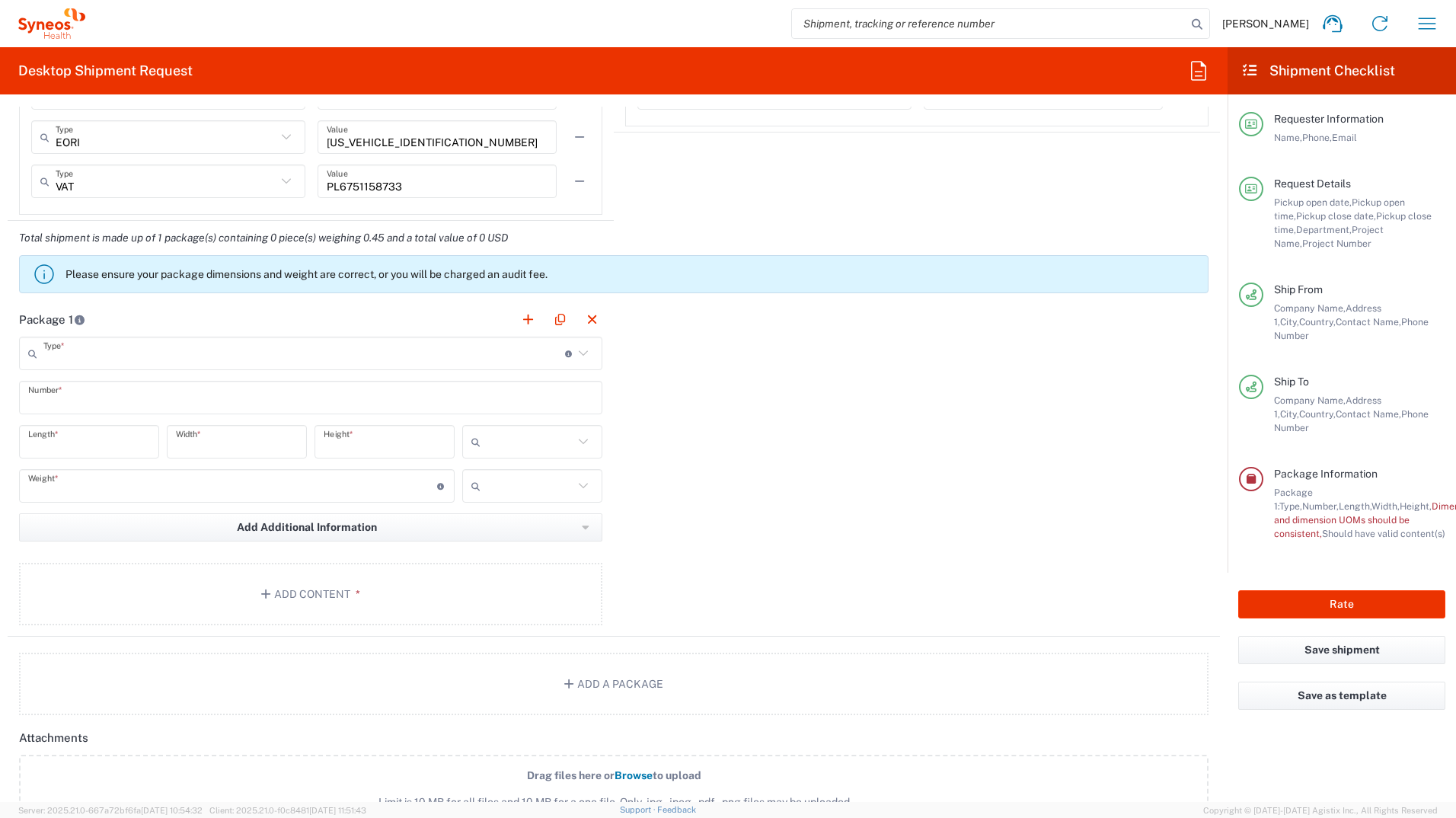
type input "Envelope"
type input "1"
type input "9.5"
type input "12.5"
type input "0.25"
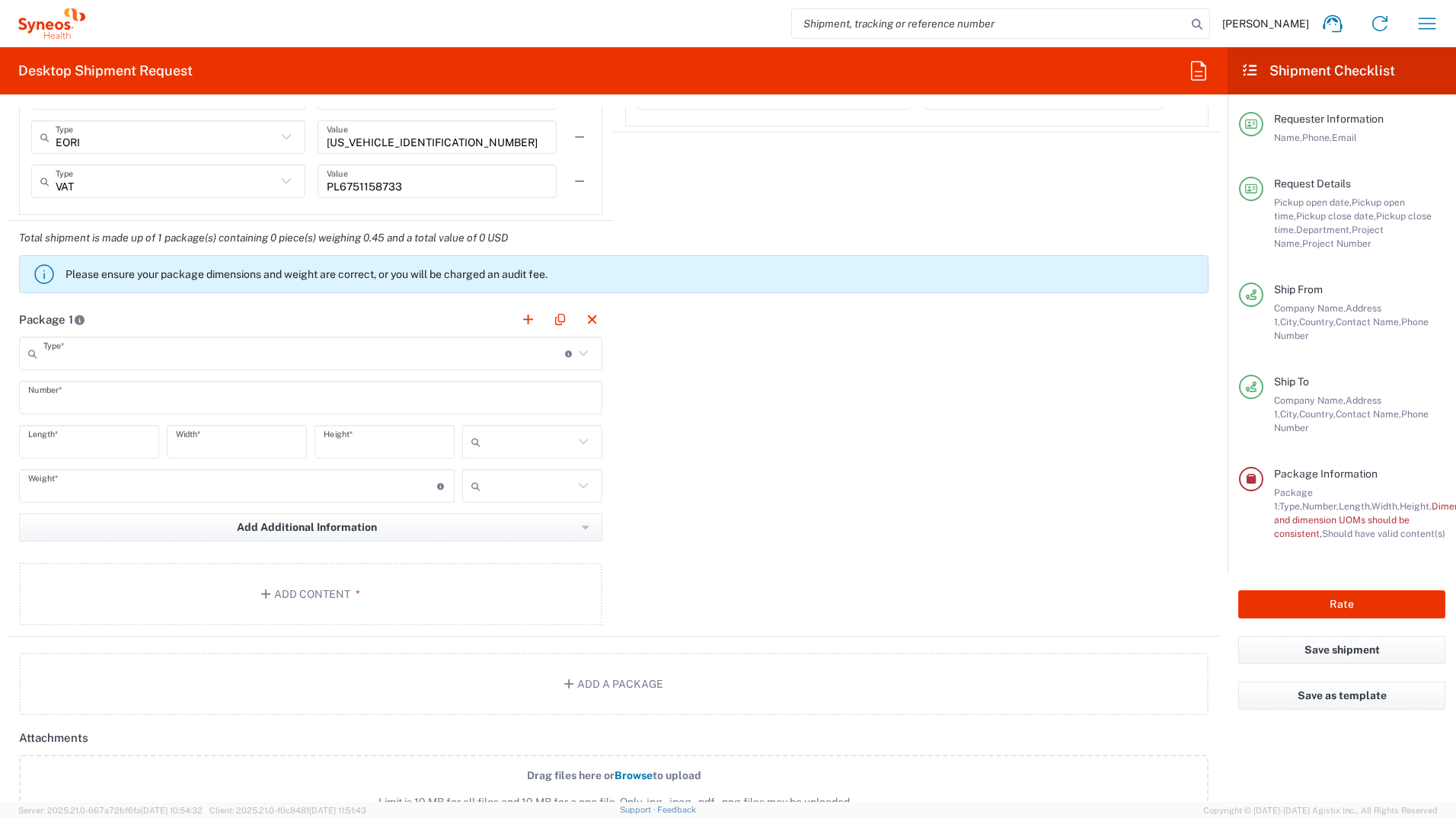
type input "in"
type input "0.45"
click at [581, 440] on div "in" at bounding box center [532, 441] width 141 height 34
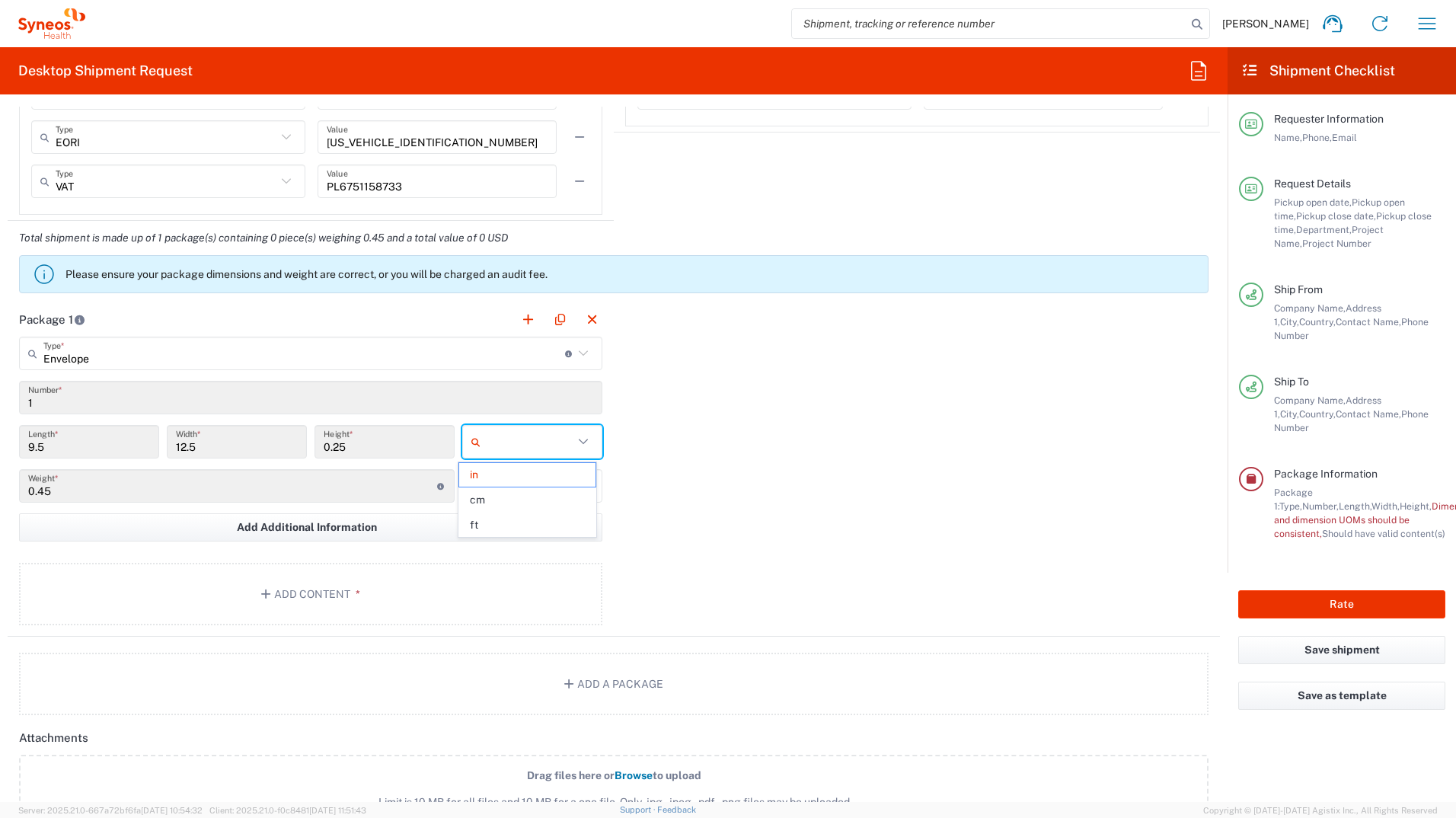
click at [581, 440] on icon at bounding box center [583, 441] width 20 height 20
click at [513, 440] on span "cm" at bounding box center [527, 499] width 136 height 23
type input "24.13"
type input "31.75"
type input "0.64"
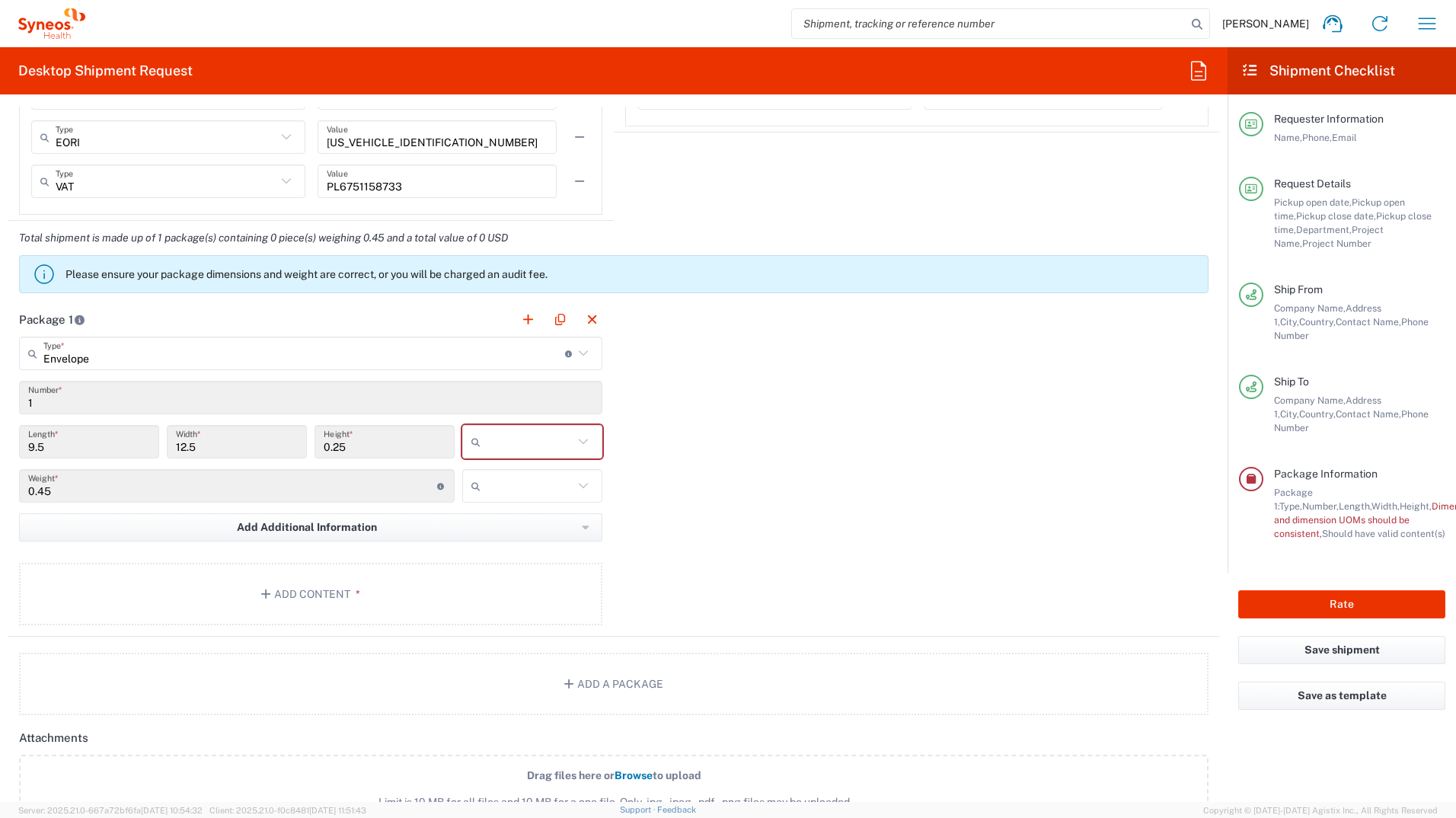
type input "cm"
click at [575, 440] on icon at bounding box center [583, 485] width 20 height 20
click at [526, 440] on span "kgs" at bounding box center [527, 518] width 136 height 23
type input "kgs"
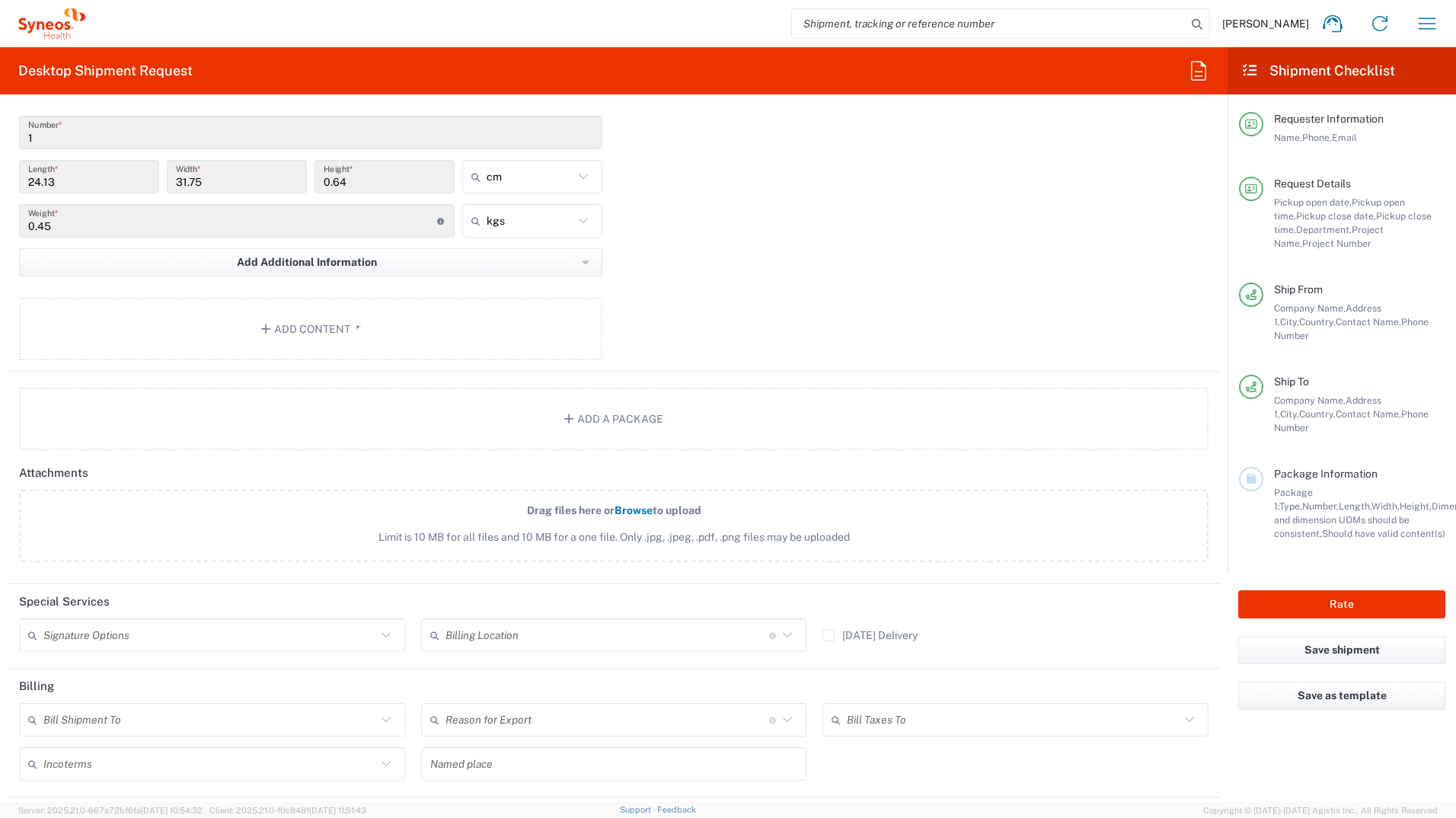
scroll to position [1599, 0]
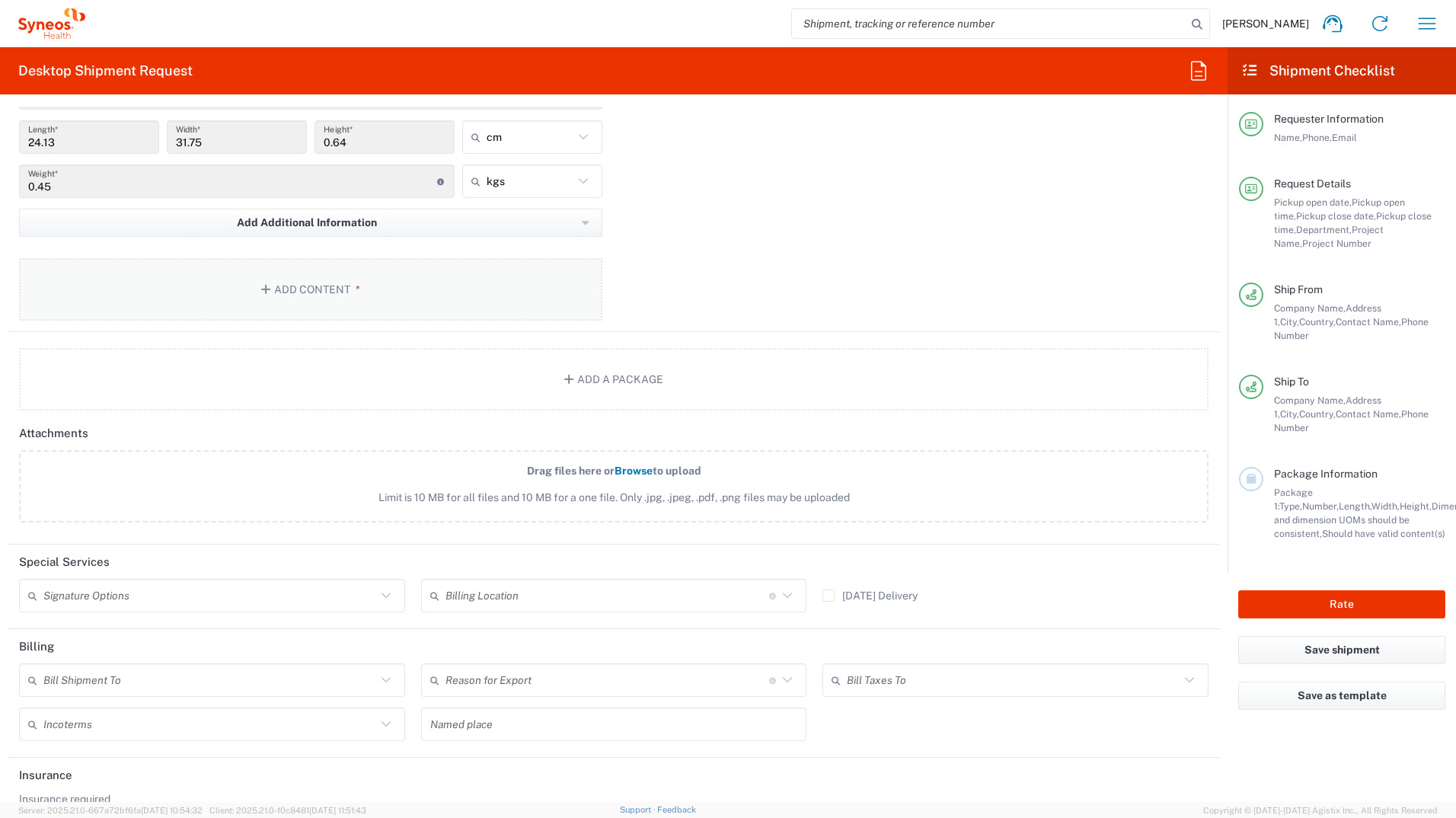
click at [284, 302] on button "Add Content *" at bounding box center [310, 289] width 583 height 63
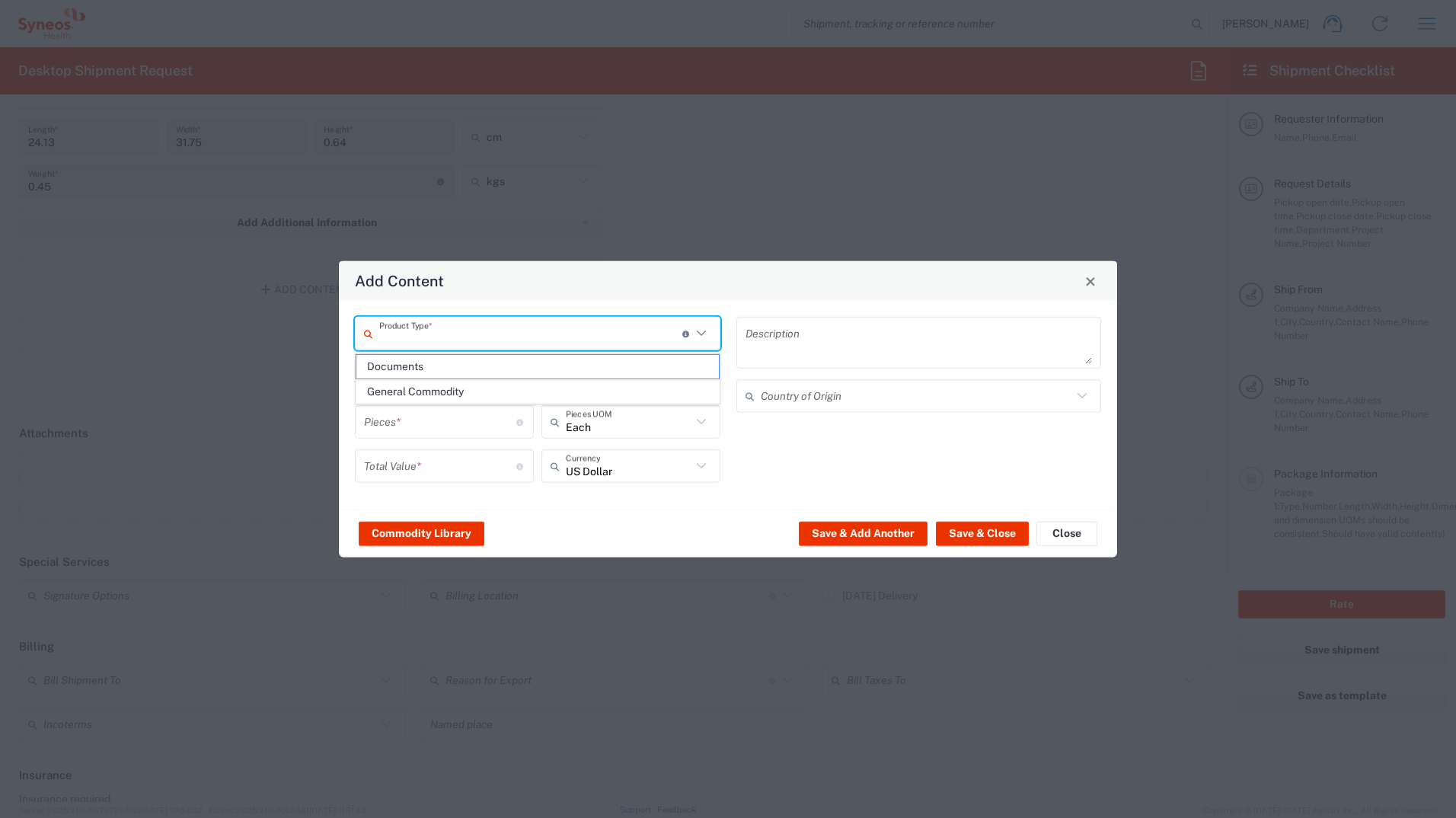
click at [635, 327] on input "text" at bounding box center [530, 333] width 303 height 26
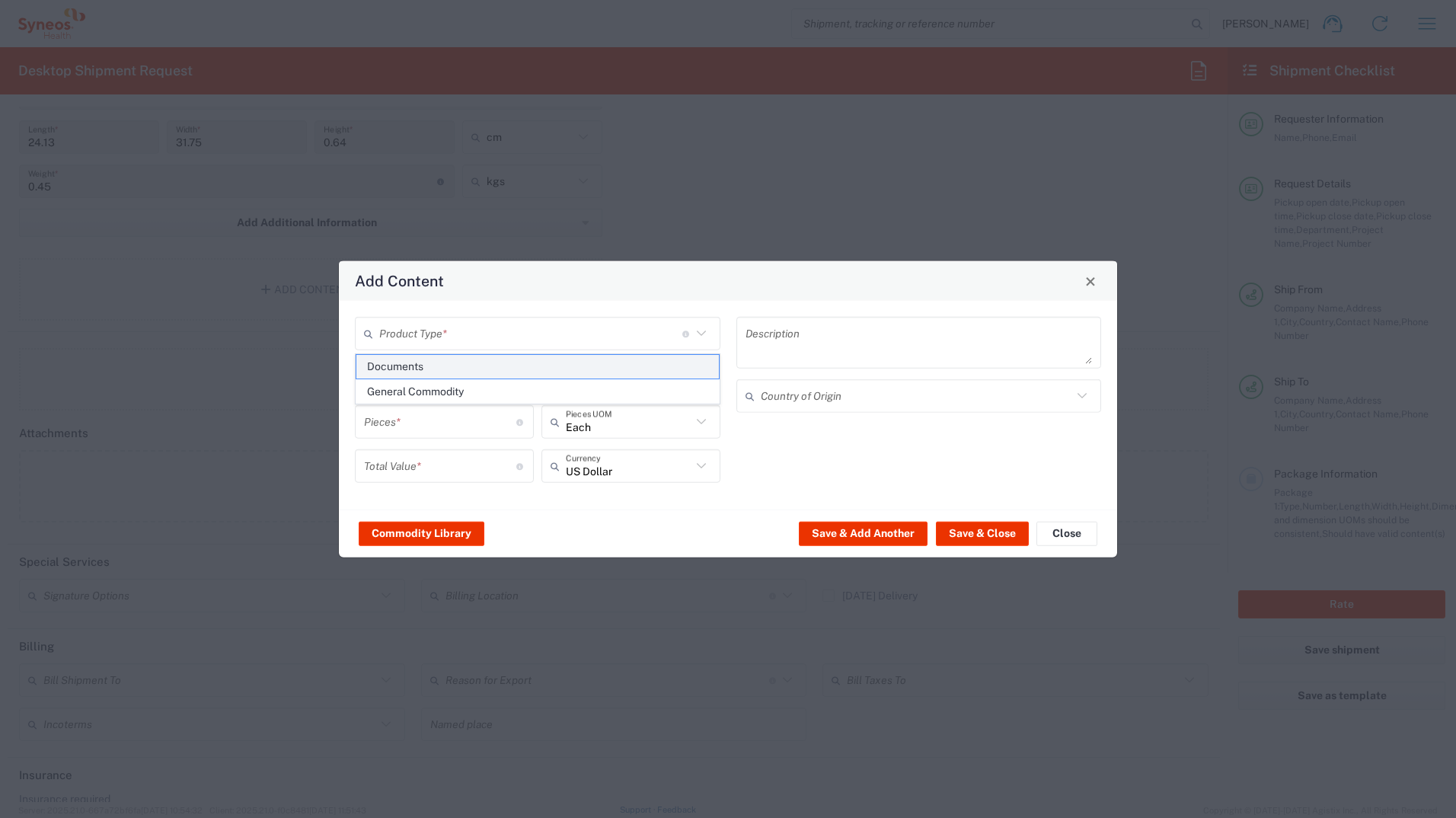
click at [592, 361] on span "Documents" at bounding box center [537, 366] width 363 height 23
type input "Documents"
type input "1"
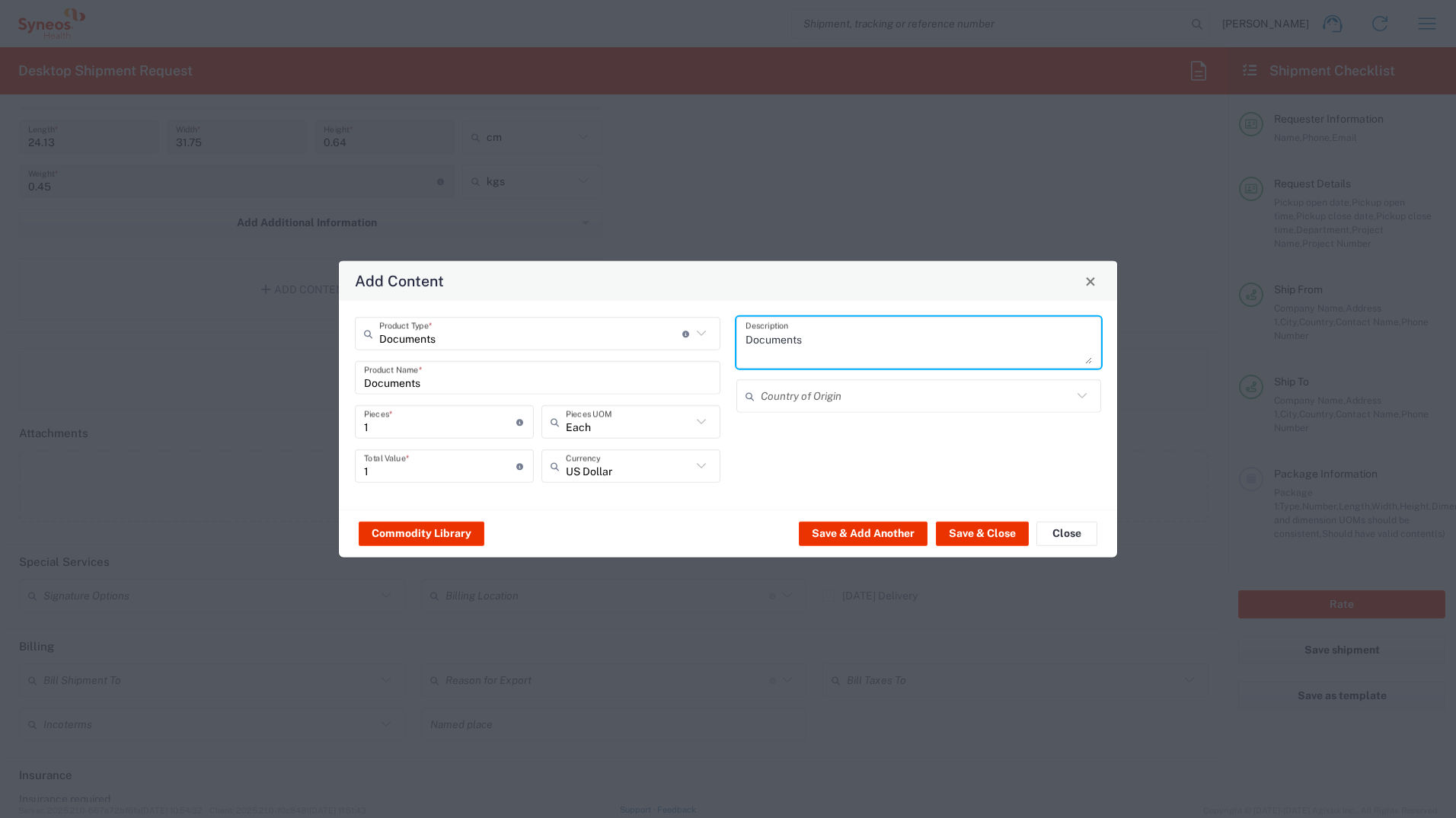
click at [761, 345] on textarea "Documents" at bounding box center [918, 343] width 348 height 43
type textarea "Documents HR"
click at [705, 440] on icon at bounding box center [701, 466] width 20 height 20
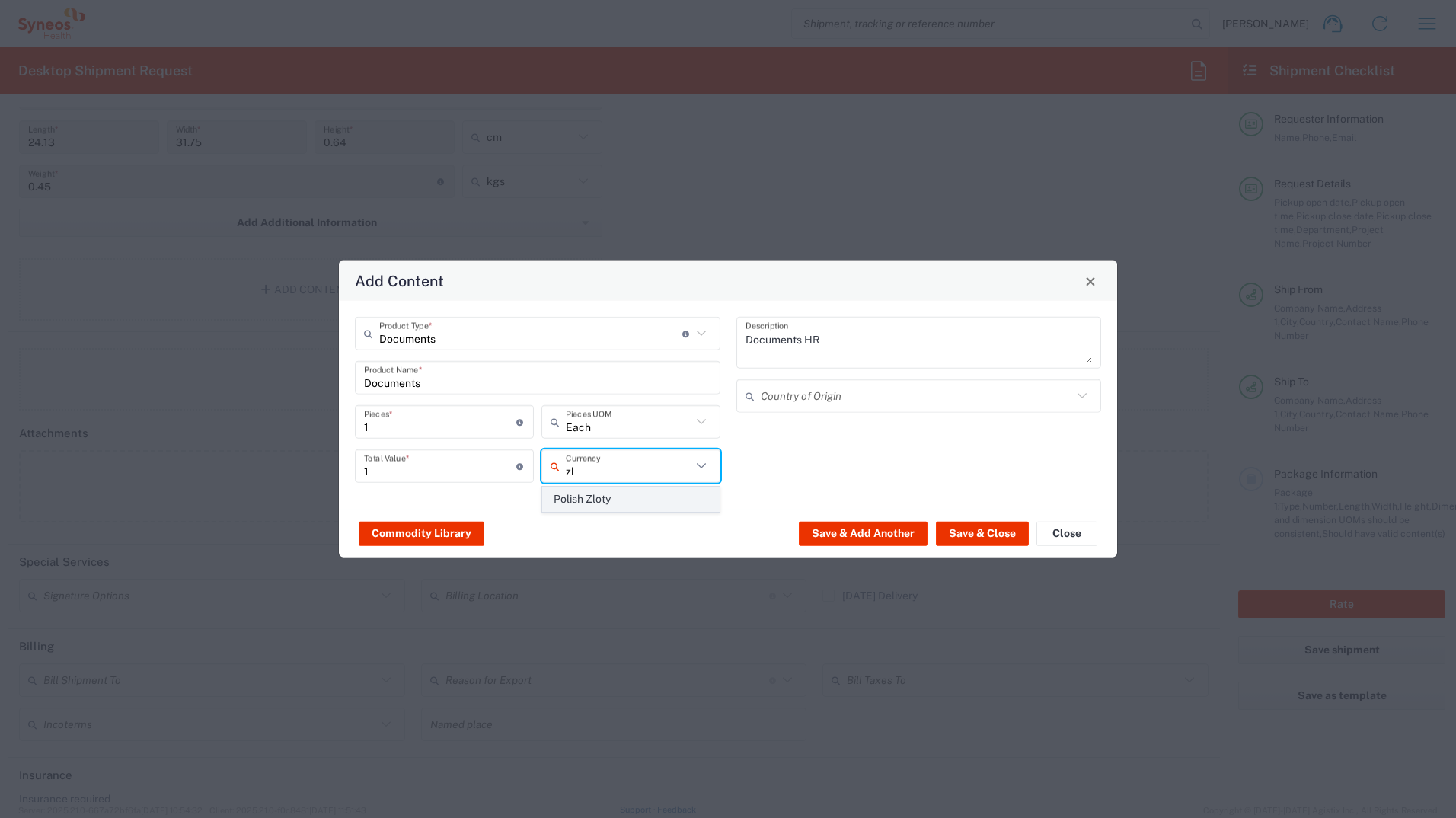
click at [666, 440] on span "Polish Zloty" at bounding box center [631, 498] width 176 height 23
type input "Polish Zloty"
click at [761, 440] on button "Save & Close" at bounding box center [982, 533] width 93 height 24
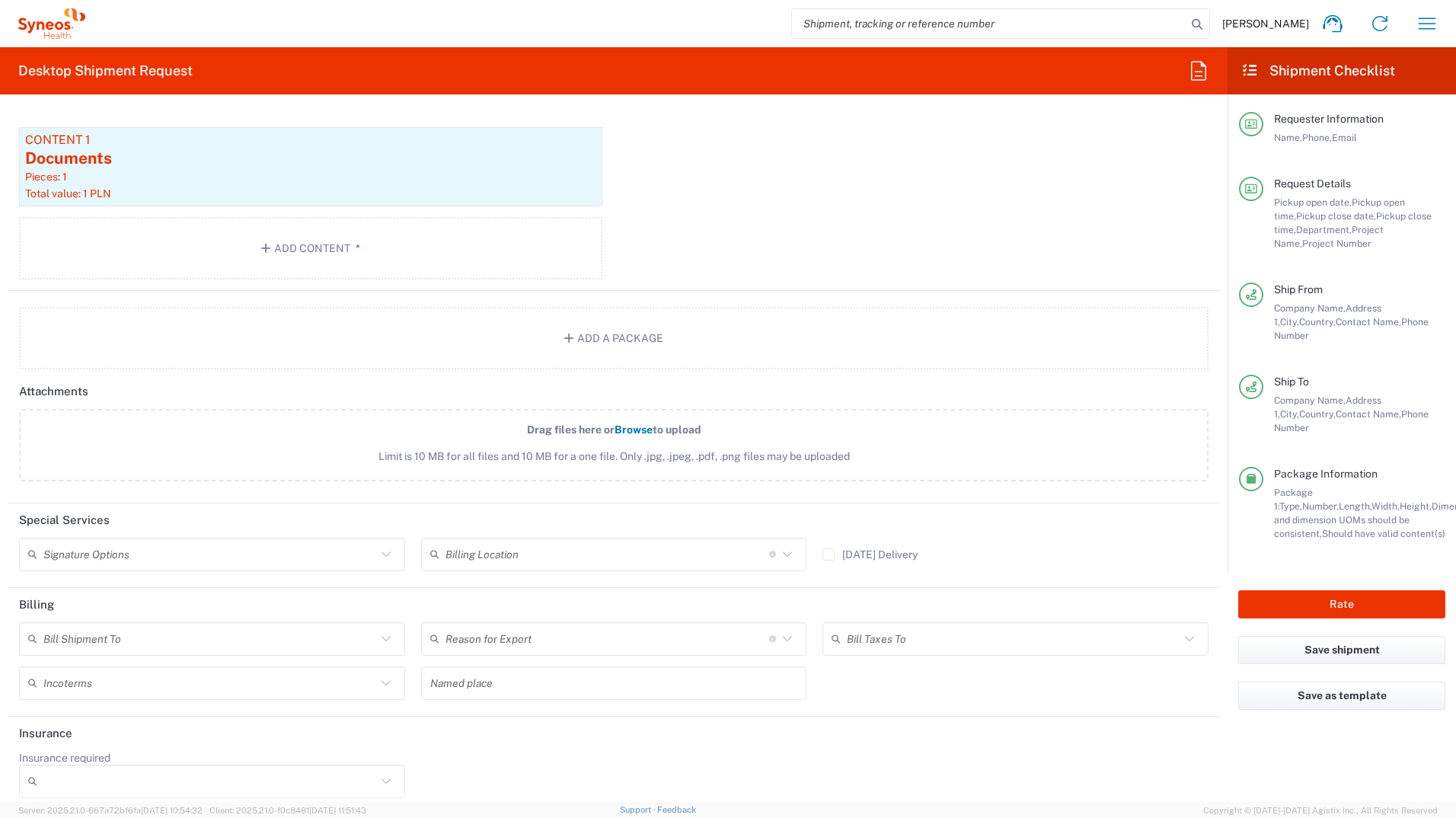
scroll to position [1743, 0]
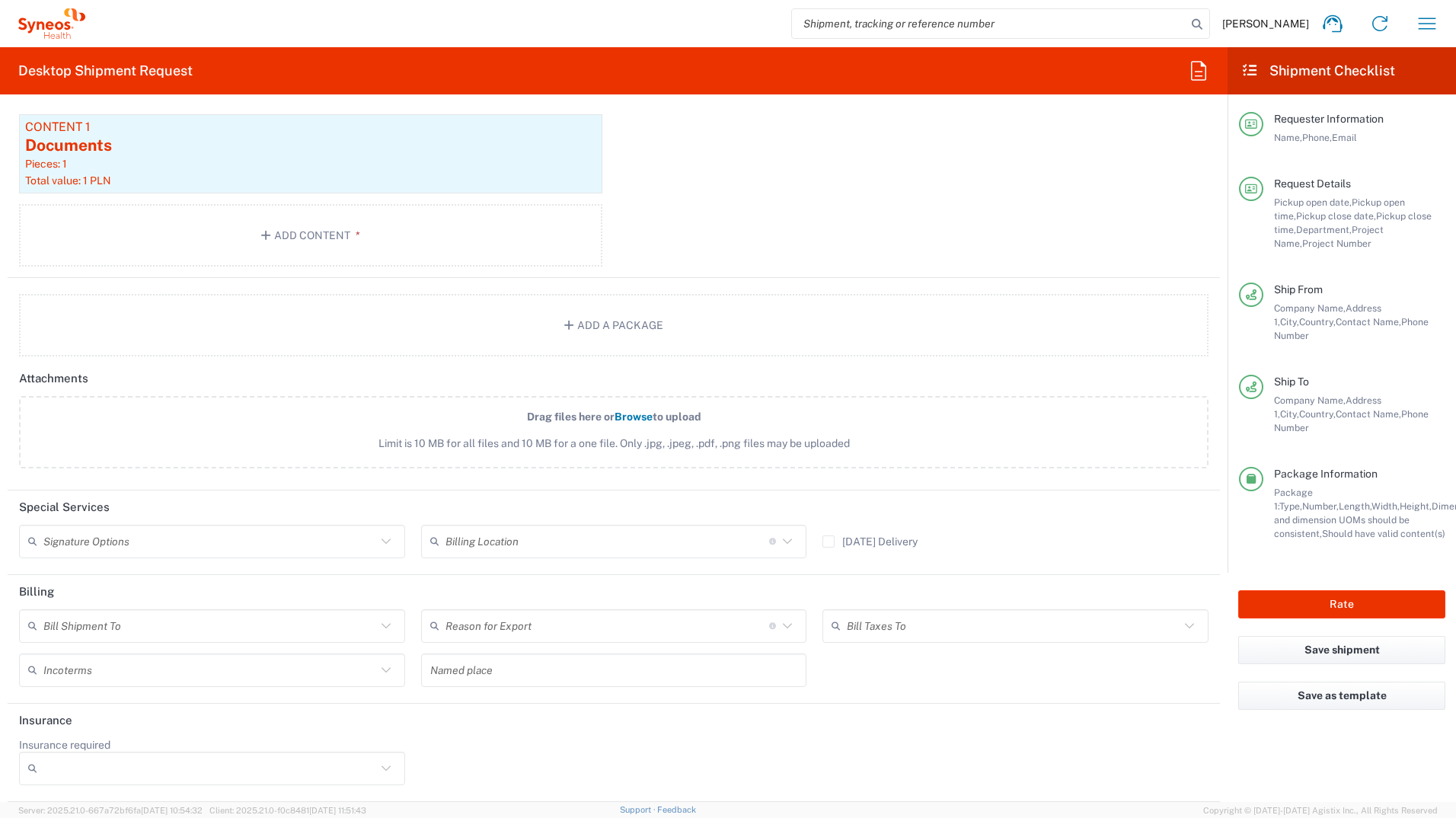
click at [354, 440] on input "text" at bounding box center [209, 541] width 333 height 26
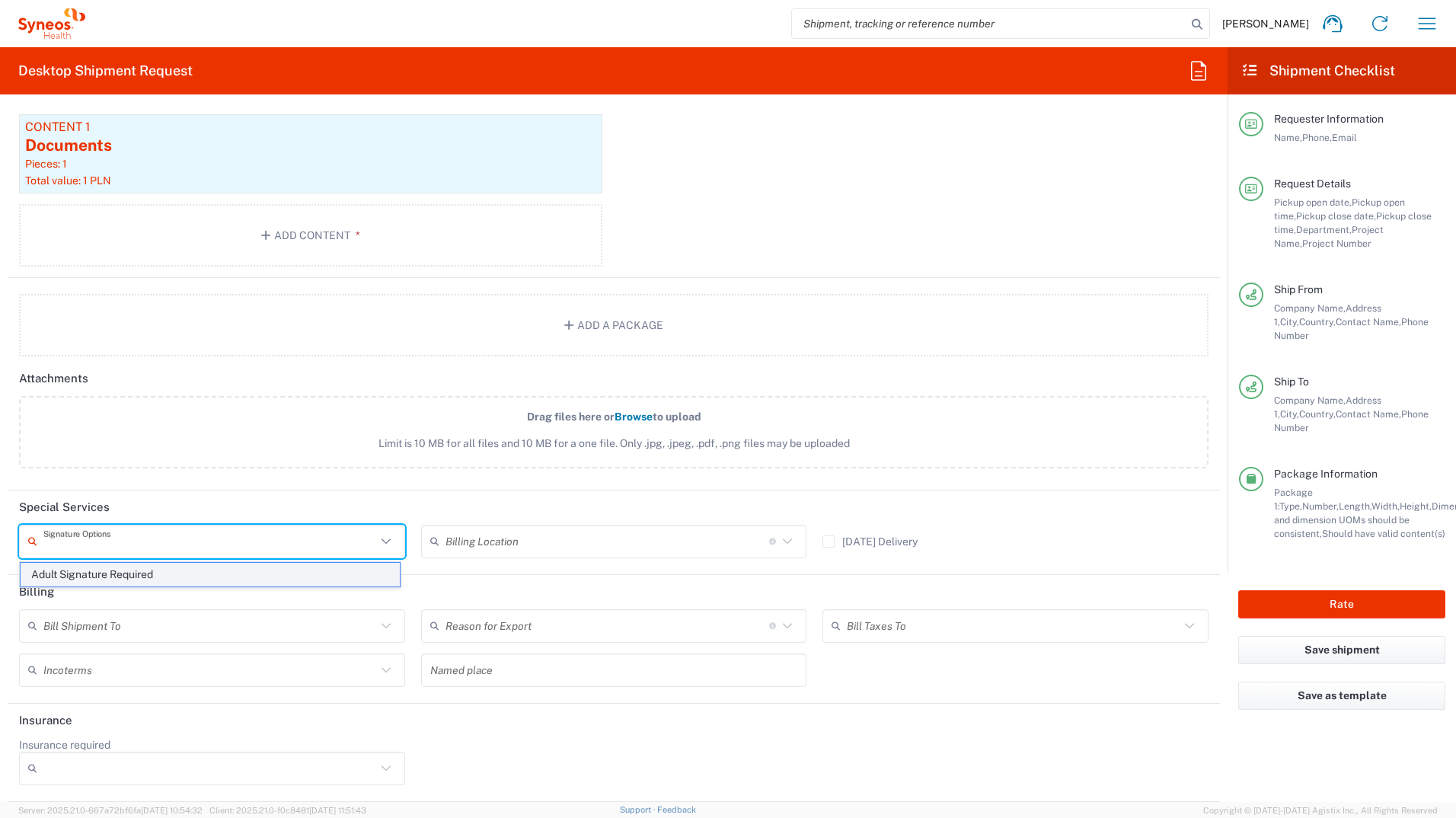
click at [310, 440] on span "Adult Signature Required" at bounding box center [210, 573] width 379 height 23
type input "Adult Signature Required"
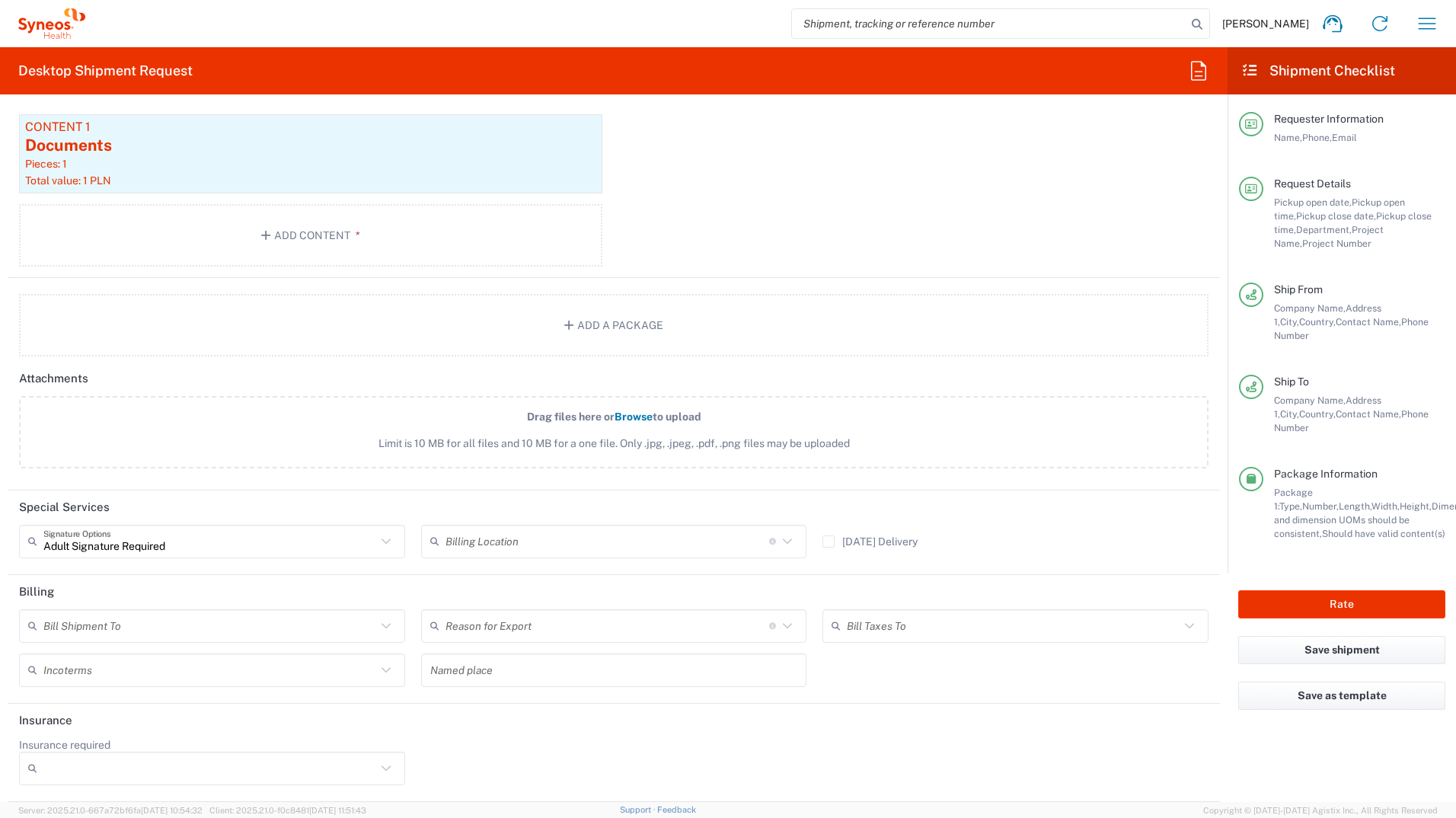
click at [376, 440] on icon at bounding box center [385, 625] width 20 height 20
click at [206, 440] on span "Sender/Shipper" at bounding box center [210, 683] width 379 height 23
click at [368, 440] on input "text" at bounding box center [209, 669] width 333 height 26
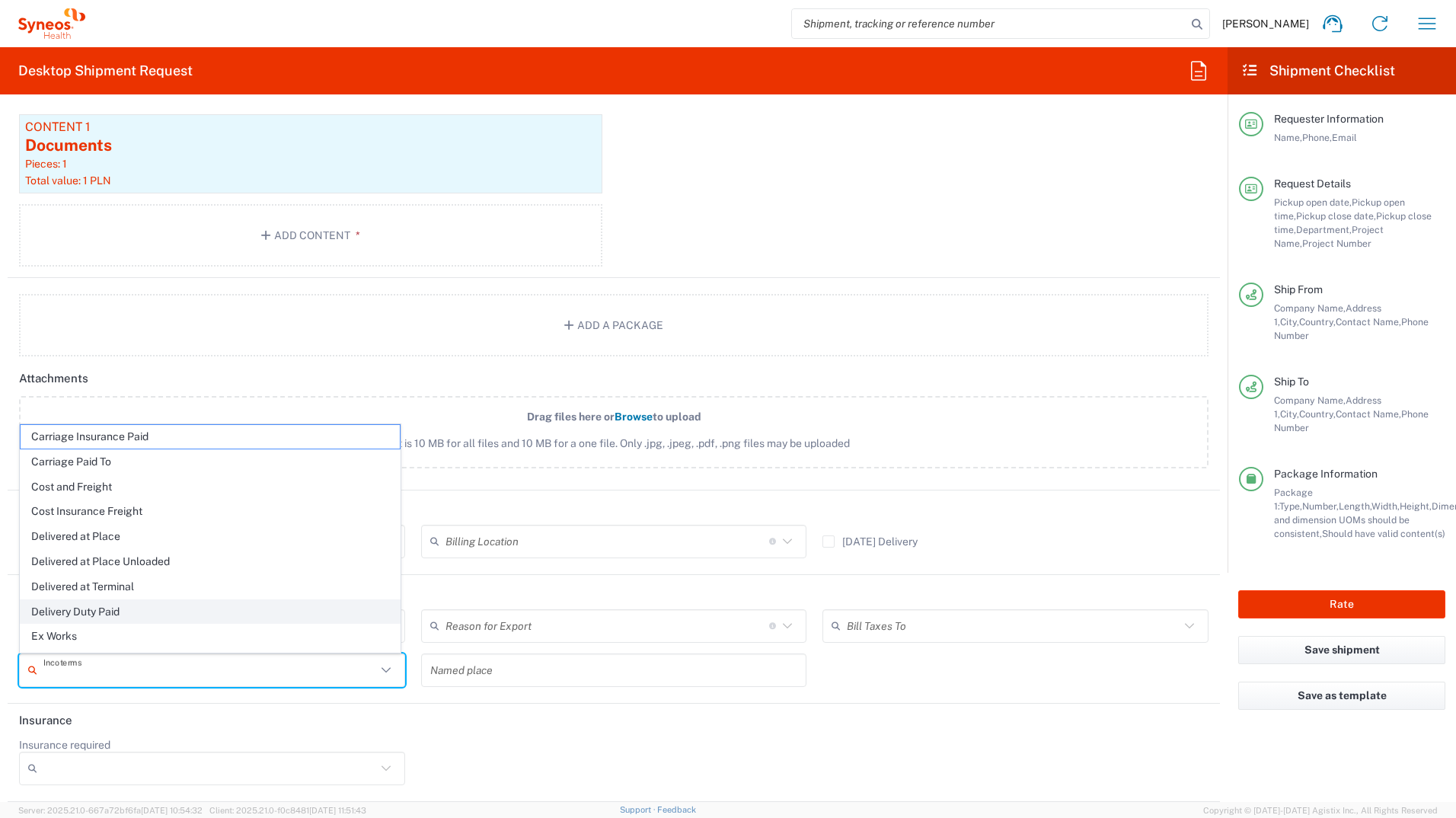
click at [303, 440] on span "Delivery Duty Paid" at bounding box center [210, 611] width 379 height 23
type input "Sender/Shipper"
type input "Delivery Duty Paid"
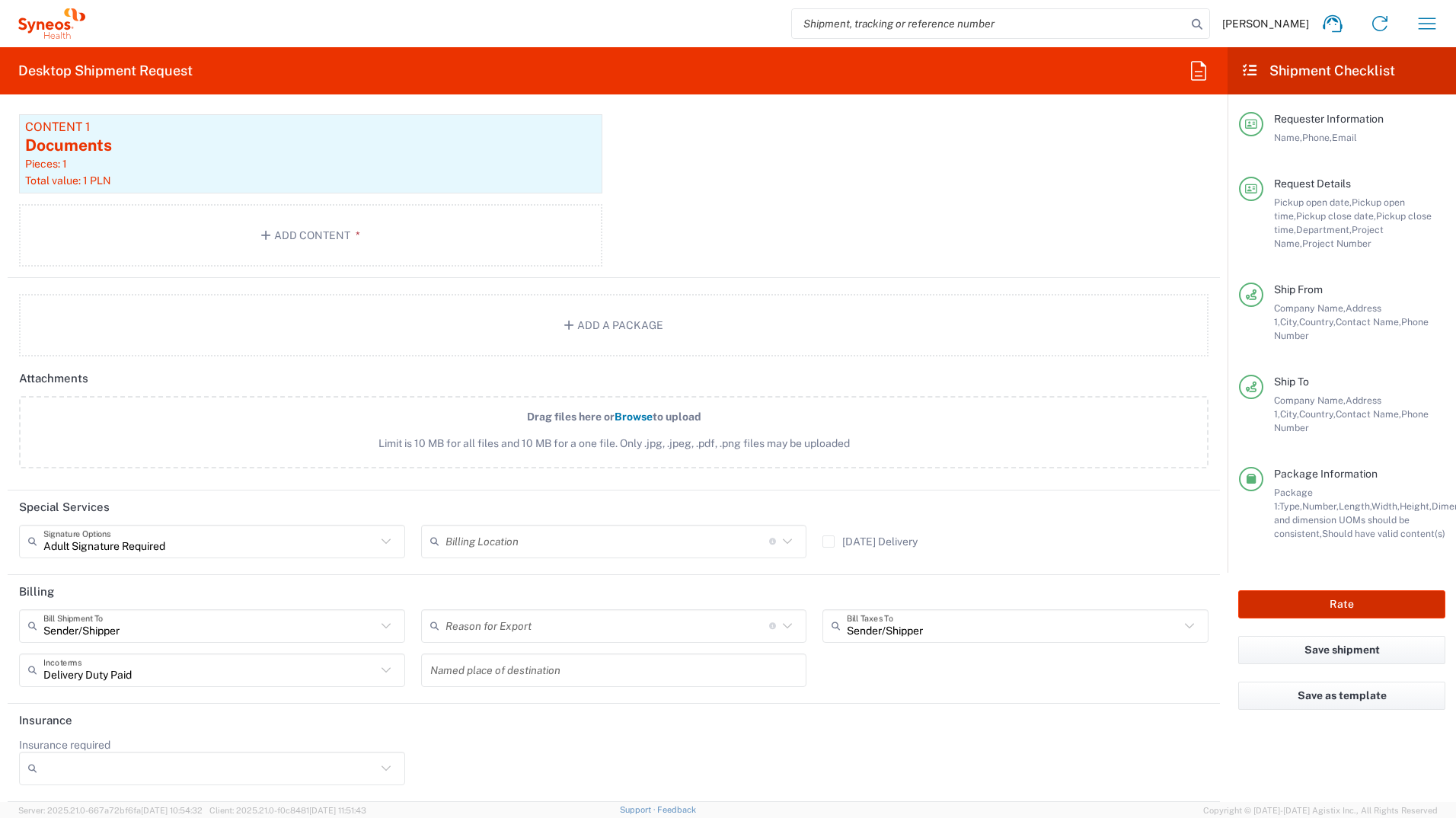
click at [761, 440] on button "Rate" at bounding box center [1341, 604] width 207 height 28
type input "8480"
type input "8493 DEPARTMENTAL EXPENSE"
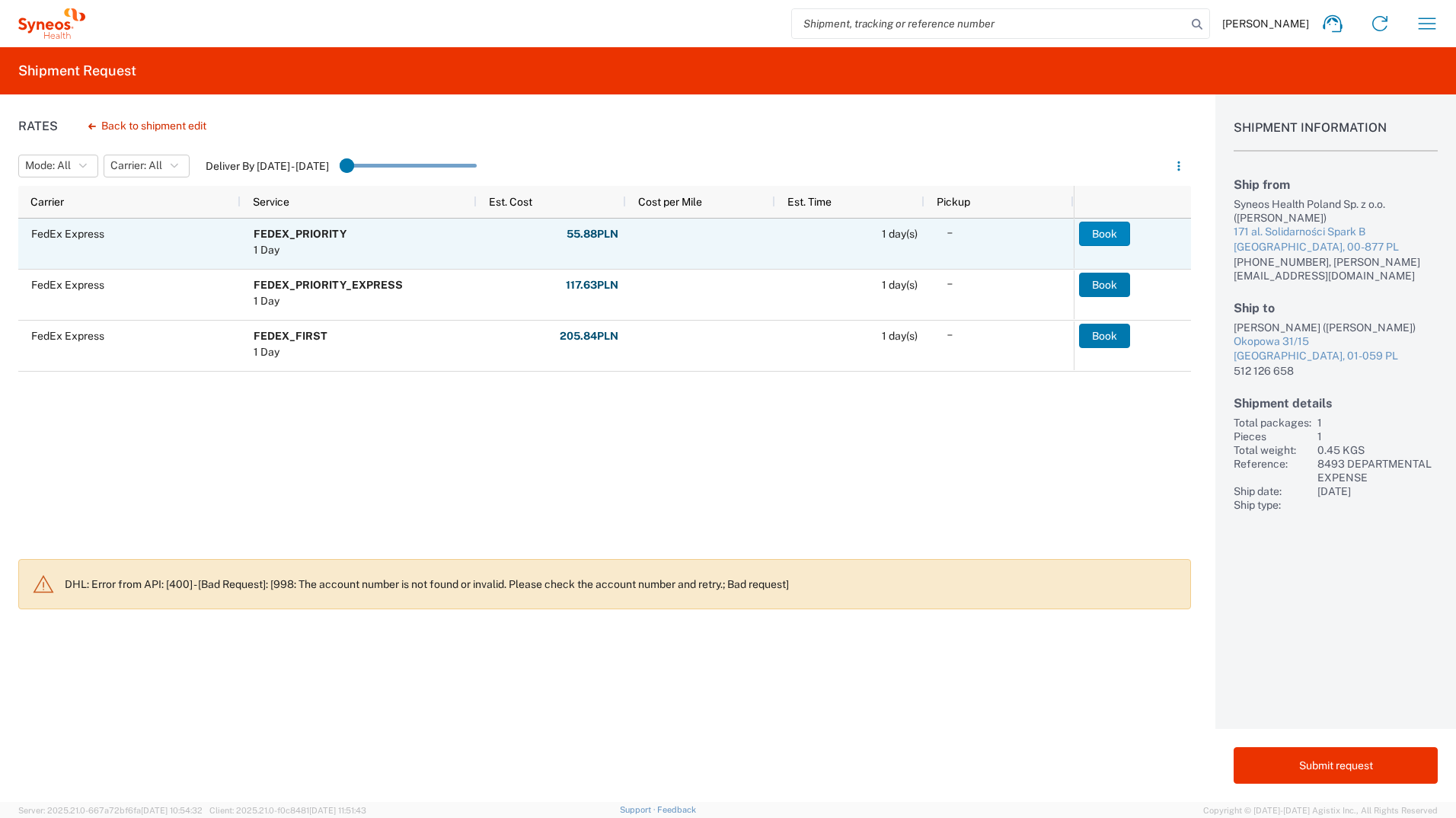
click at [761, 228] on button "Book" at bounding box center [1104, 233] width 51 height 24
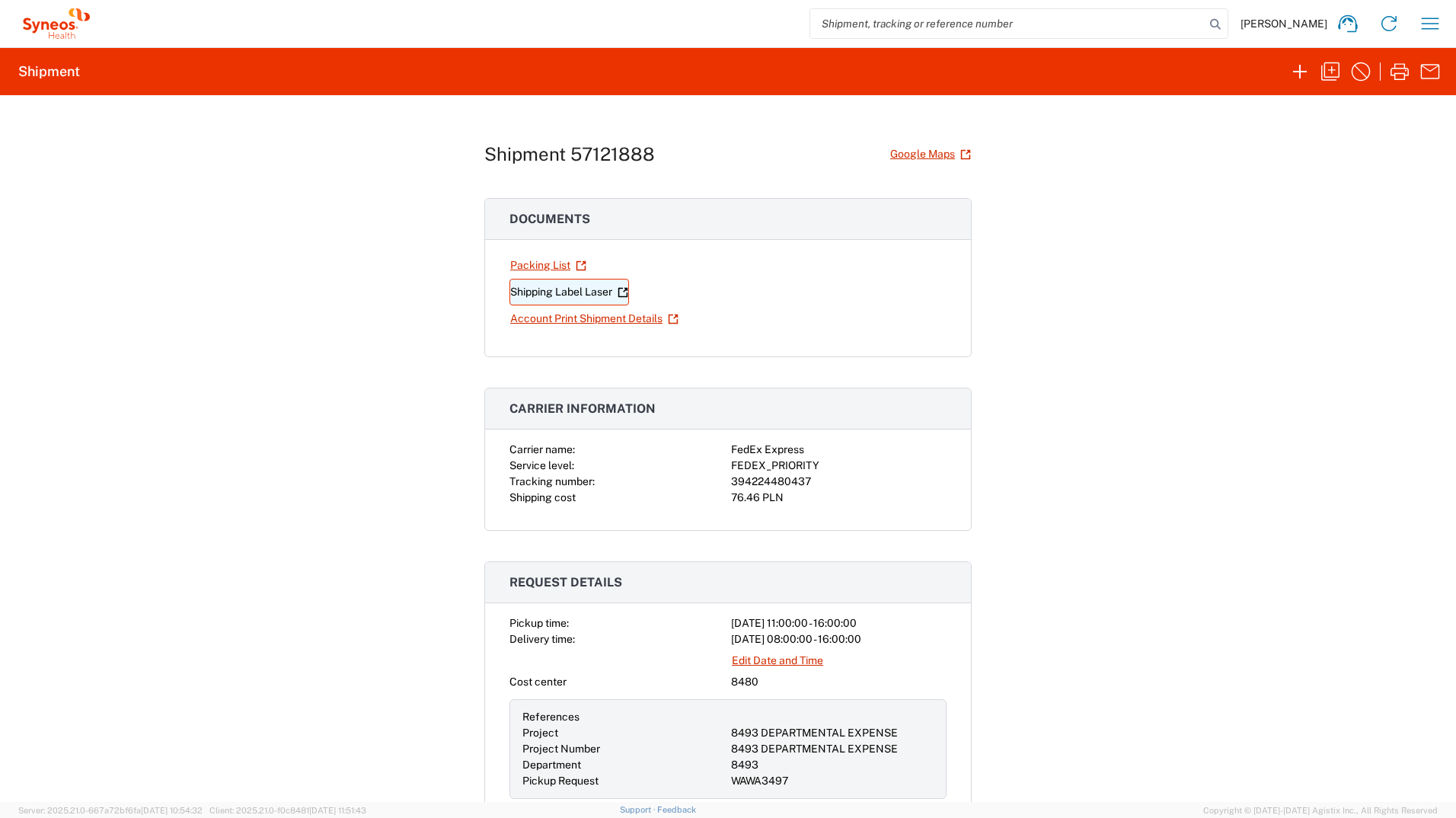
click at [587, 294] on link "Shipping Label Laser" at bounding box center [570, 291] width 120 height 26
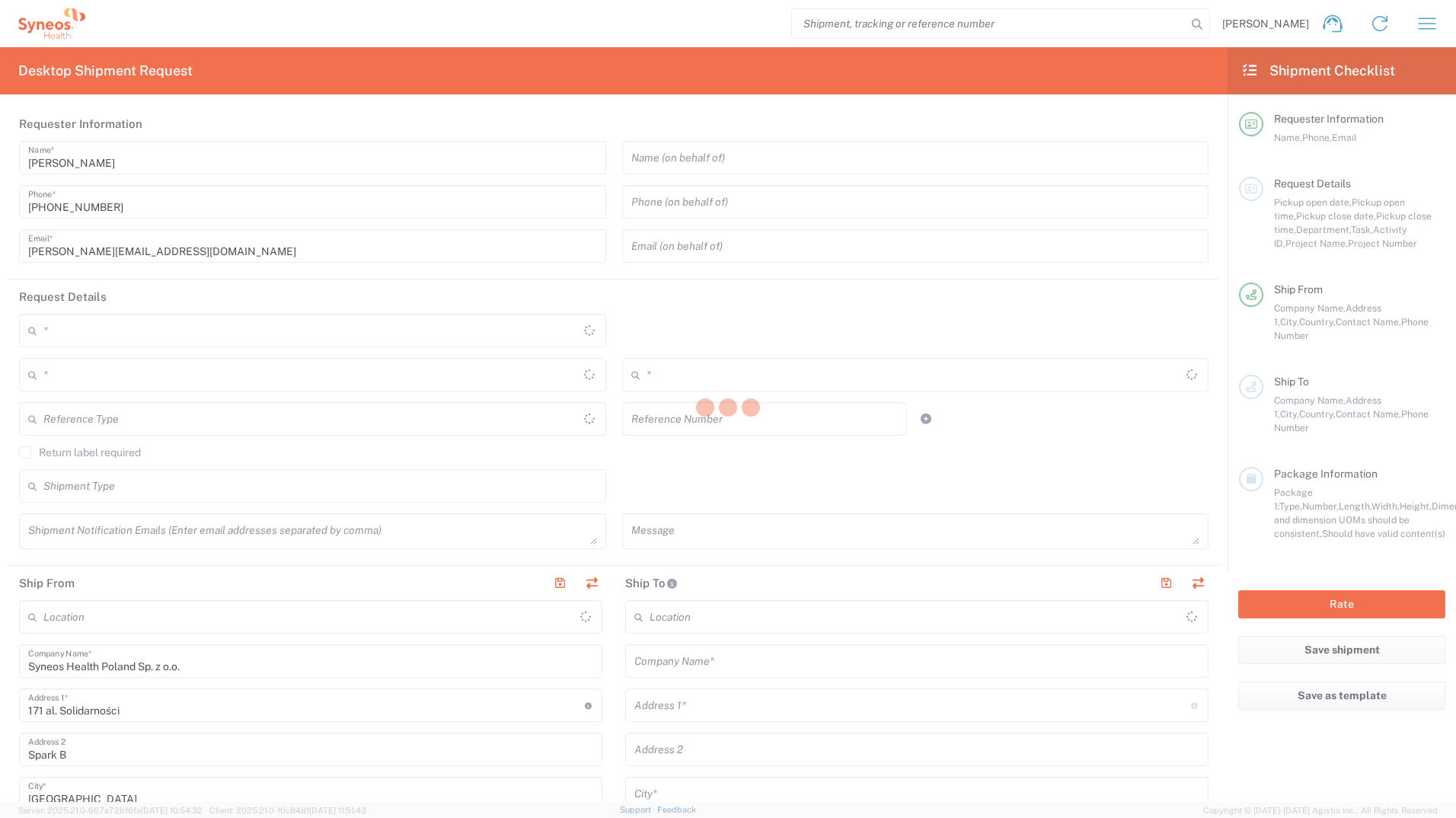
type input "8480"
type input "Poland"
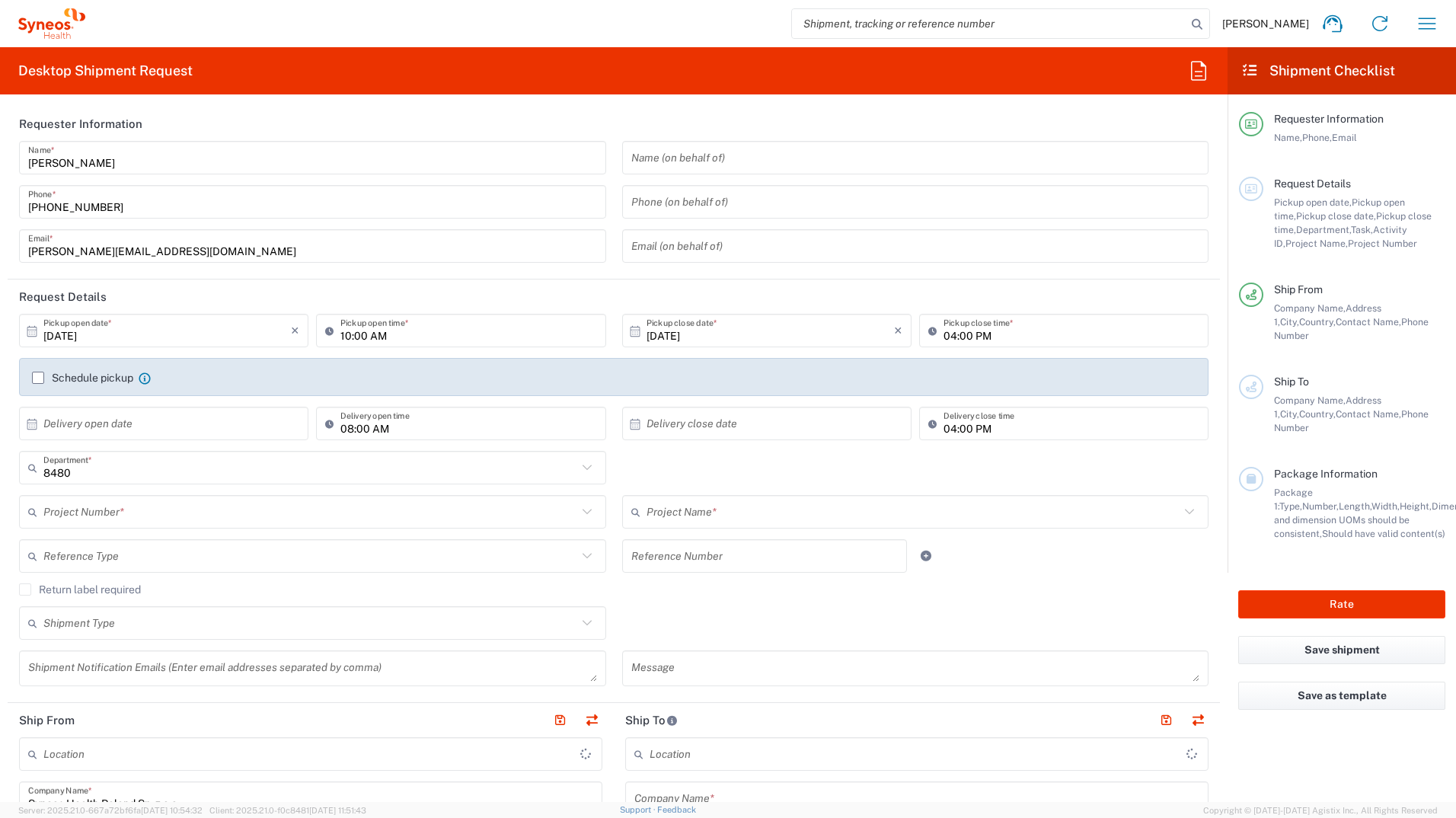
type input "Syneos Health Poland sp. z.o.o"
